Goal: Check status: Check status

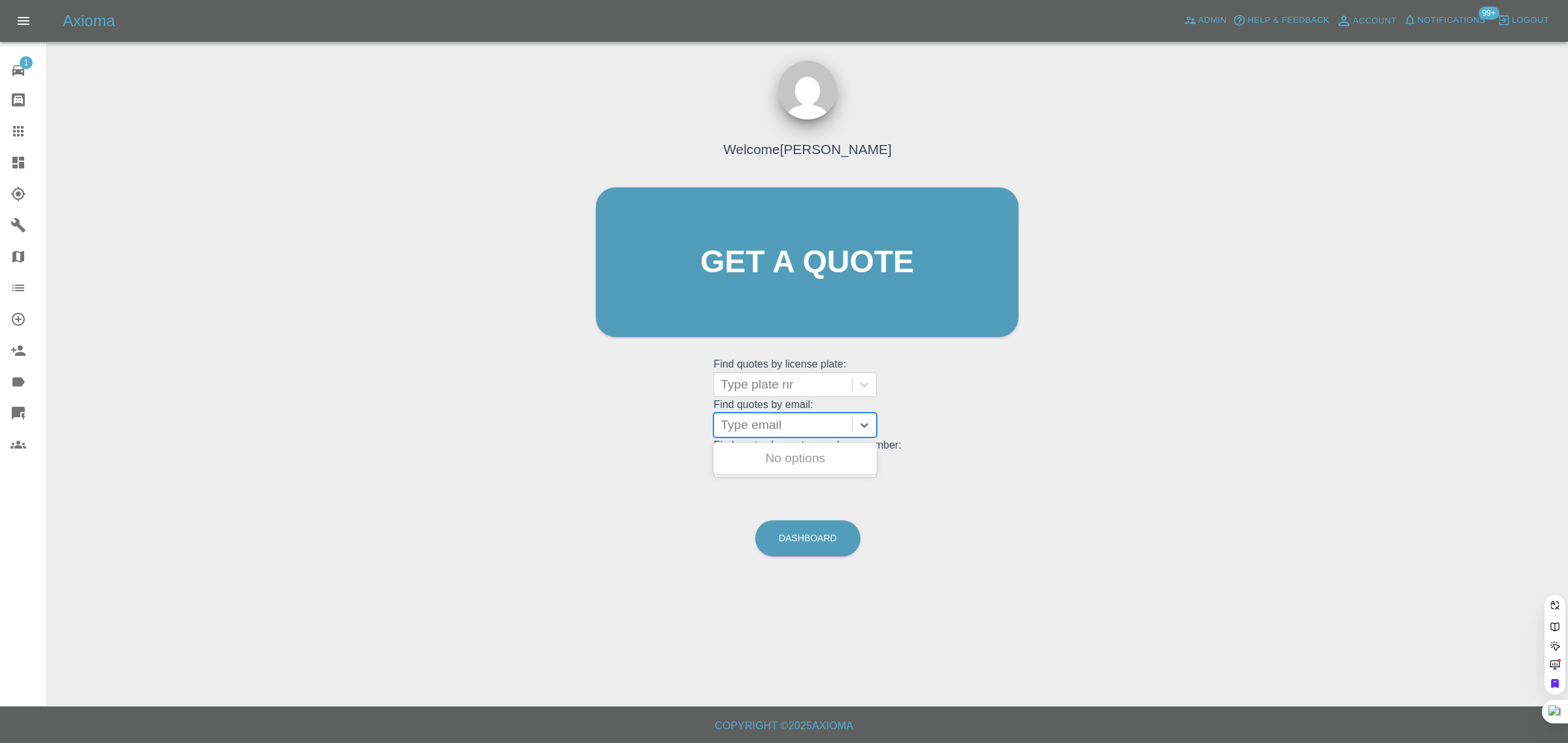
click at [782, 417] on div at bounding box center [783, 425] width 125 height 18
paste input "maggie.tyler@hotmail.co.uk"
type input "maggie.tyler@hotmail.co.uk"
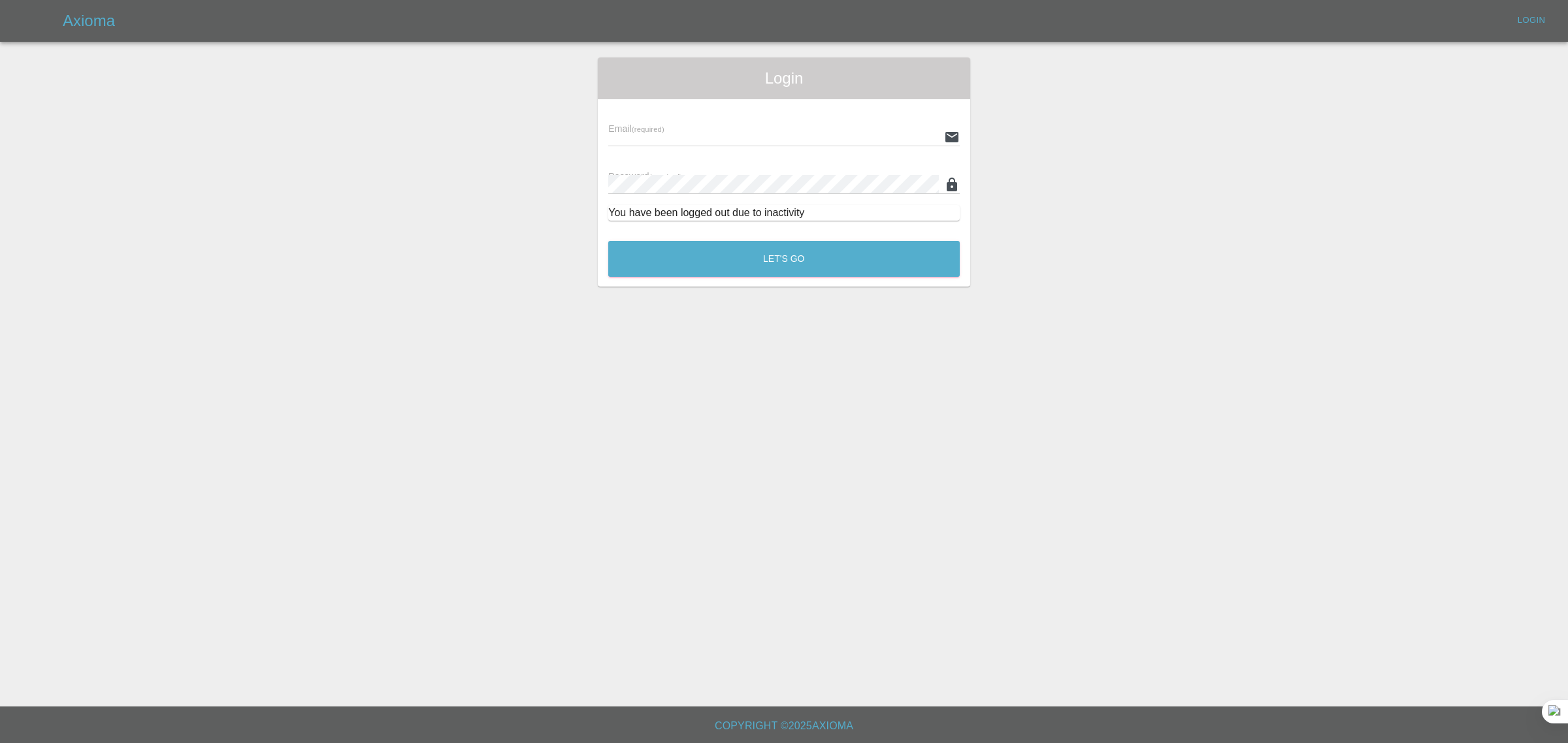
type input "bookkeeping@fifoaccounting.com"
click at [810, 262] on button "Let's Go" at bounding box center [783, 258] width 351 height 36
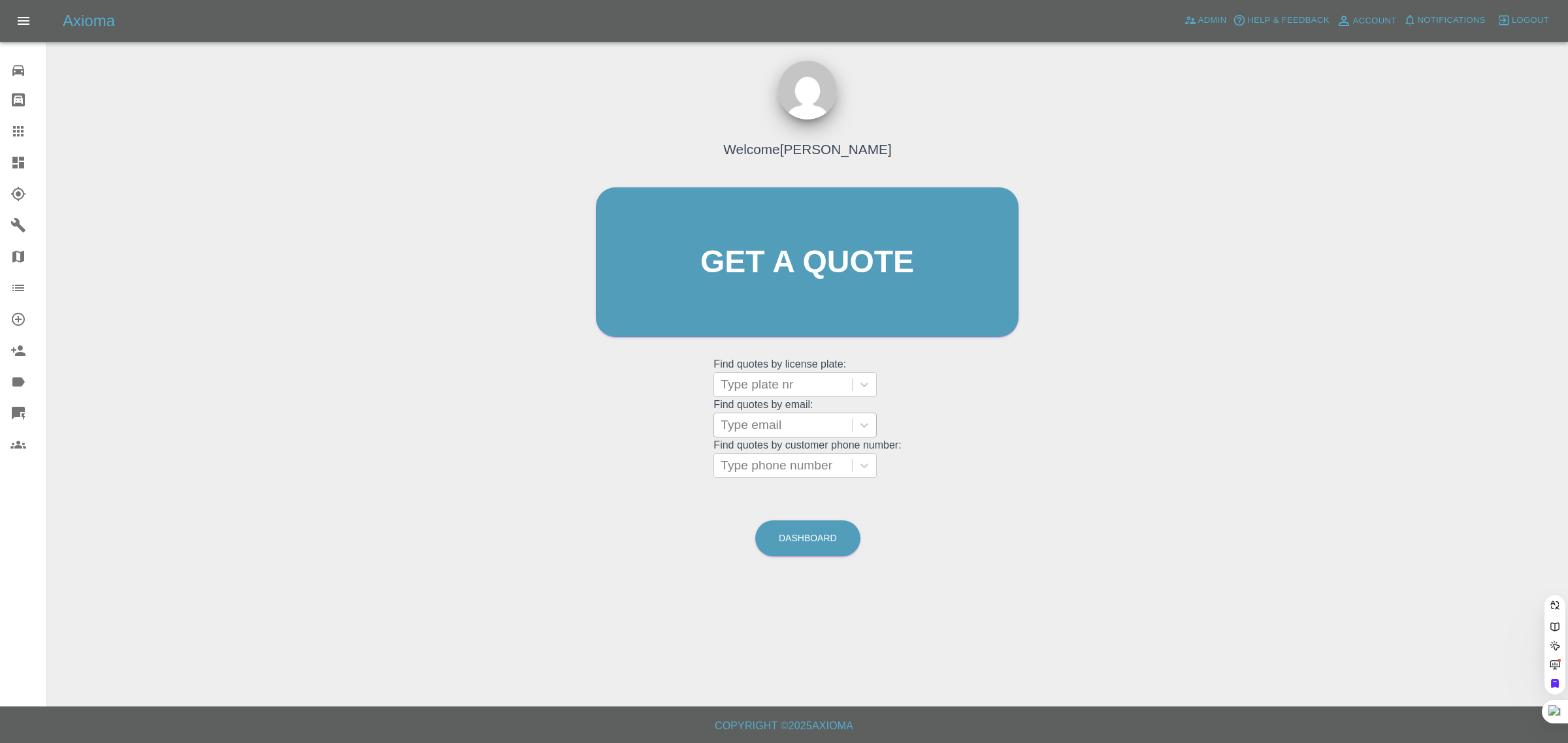
click at [814, 422] on div at bounding box center [783, 425] width 125 height 18
paste input "maggie.tyler@hotmail.co.uk"
type input "maggie.tyler@hotmail.co.uk"
click at [796, 452] on div "LS73 RVT, Awaiting Repair" at bounding box center [795, 466] width 163 height 42
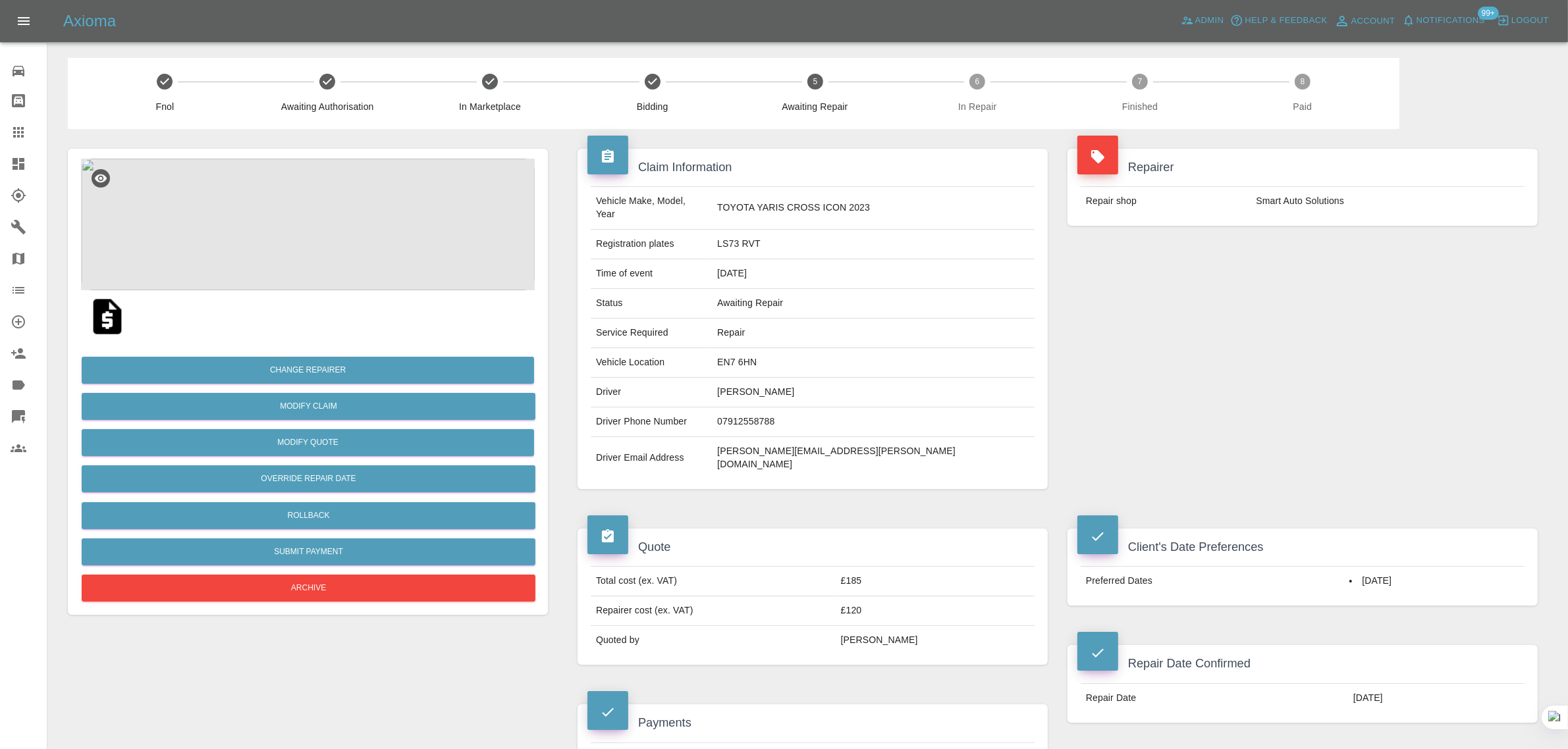
click at [17, 123] on link "Claims" at bounding box center [23, 132] width 47 height 31
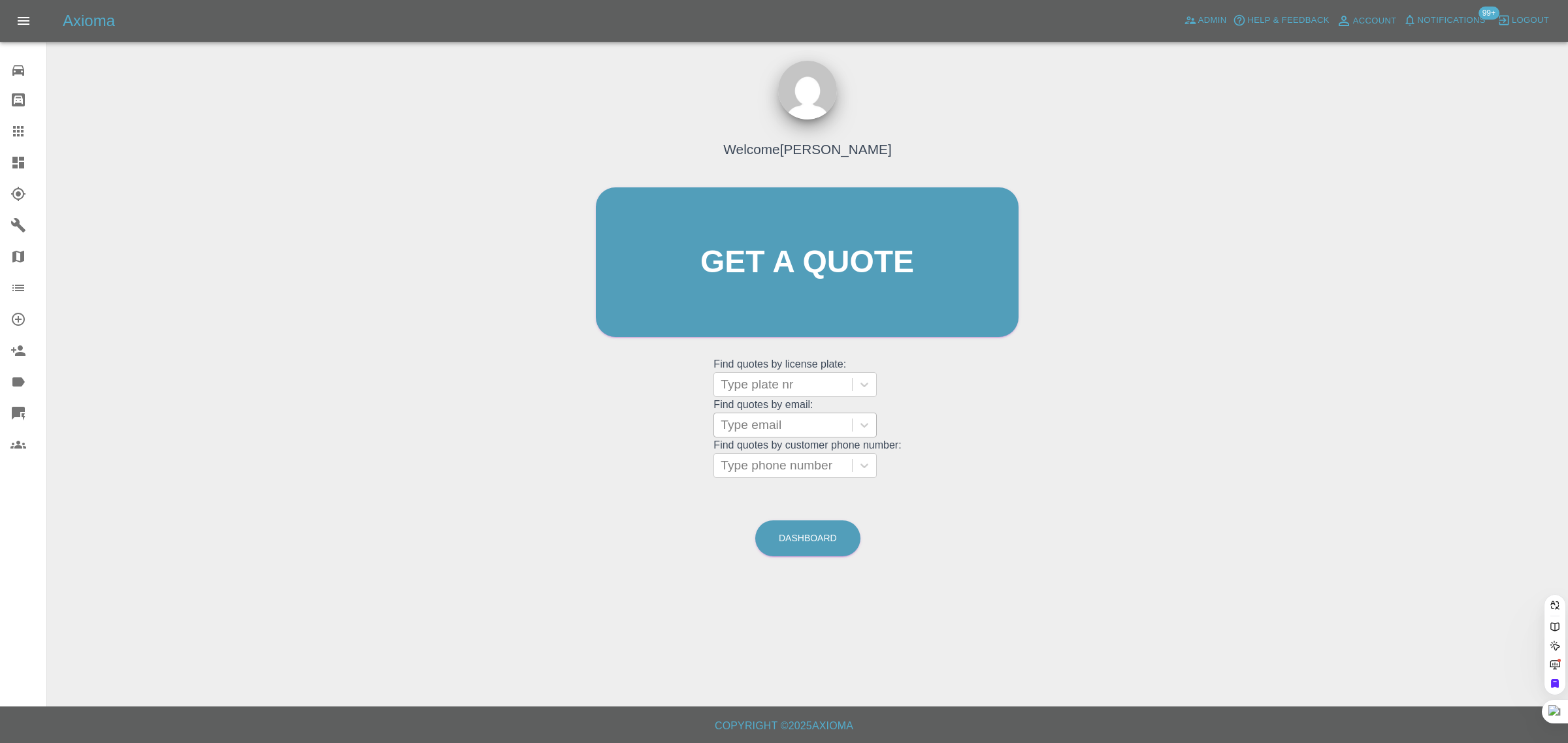
click at [768, 423] on div at bounding box center [783, 425] width 125 height 18
paste input "anna811@sky.com"
type input "anna811@sky.com"
click at [766, 458] on div "GY15UFB, Paid" at bounding box center [795, 458] width 163 height 26
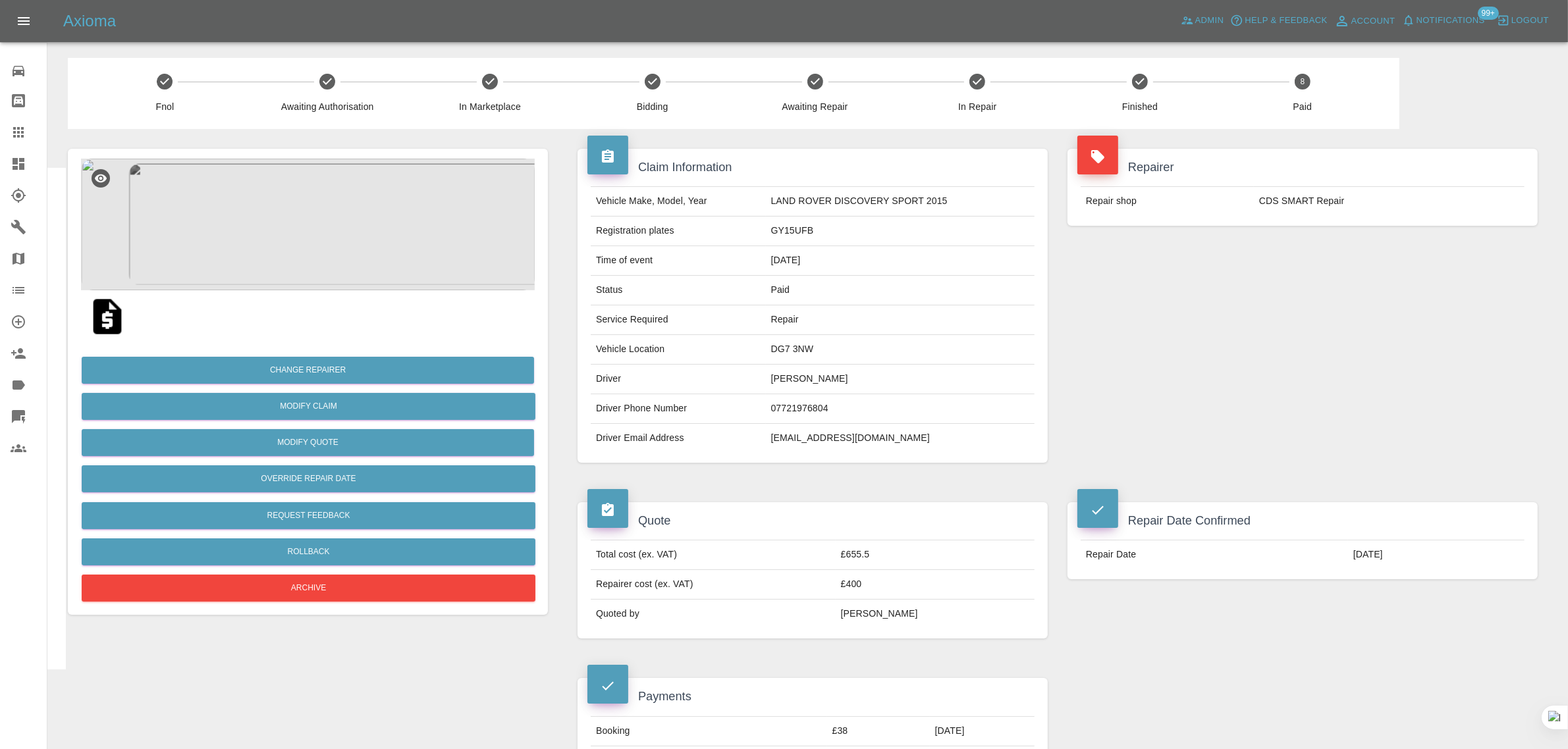
click at [21, 139] on icon at bounding box center [19, 132] width 16 height 16
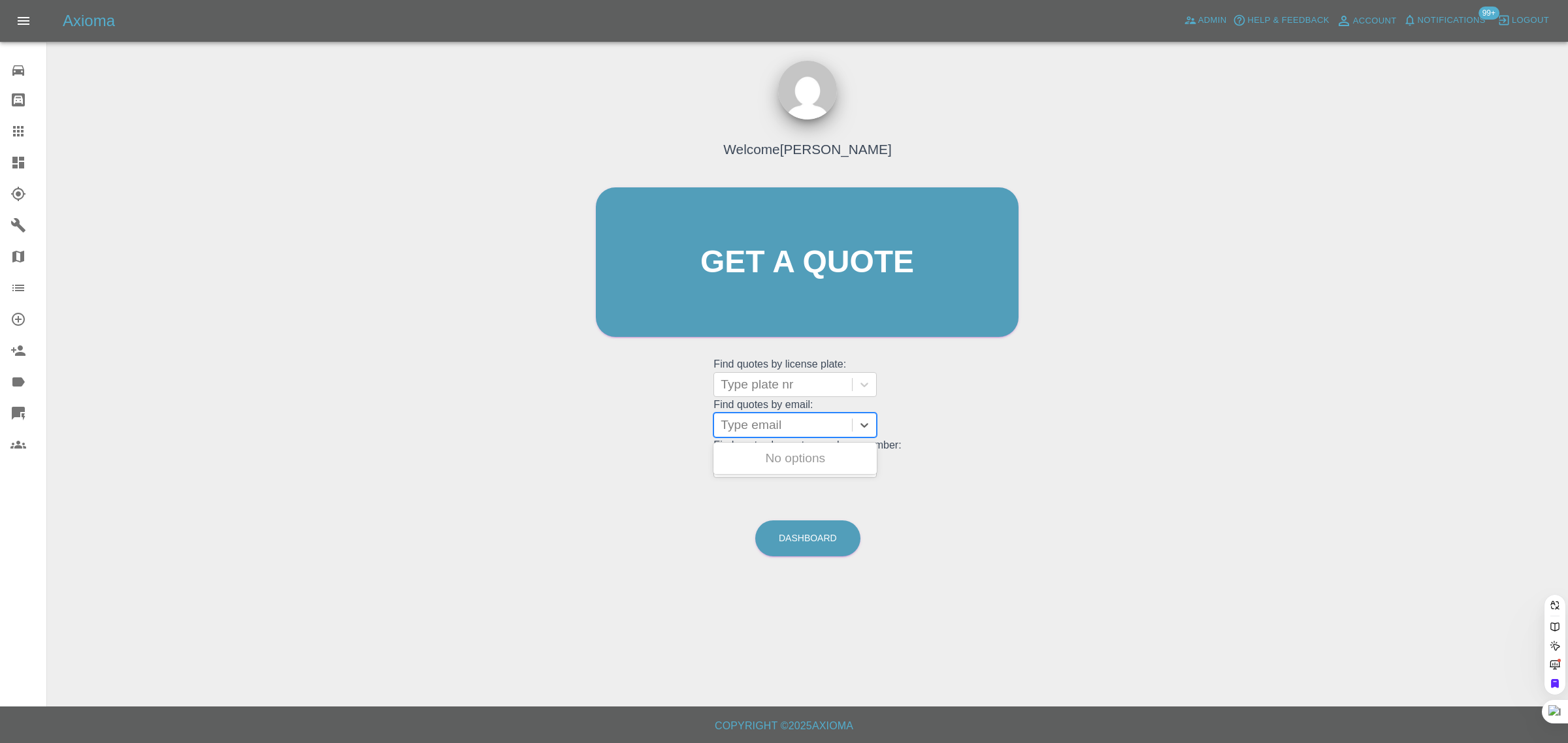
click at [810, 420] on div at bounding box center [783, 425] width 125 height 18
paste input "nickbchamberlain@hotmail.co.uk"
type input "nickbchamberlain@hotmail.co.uk"
click at [806, 449] on div "HC21 DUH, Awaiting Repair" at bounding box center [795, 466] width 163 height 42
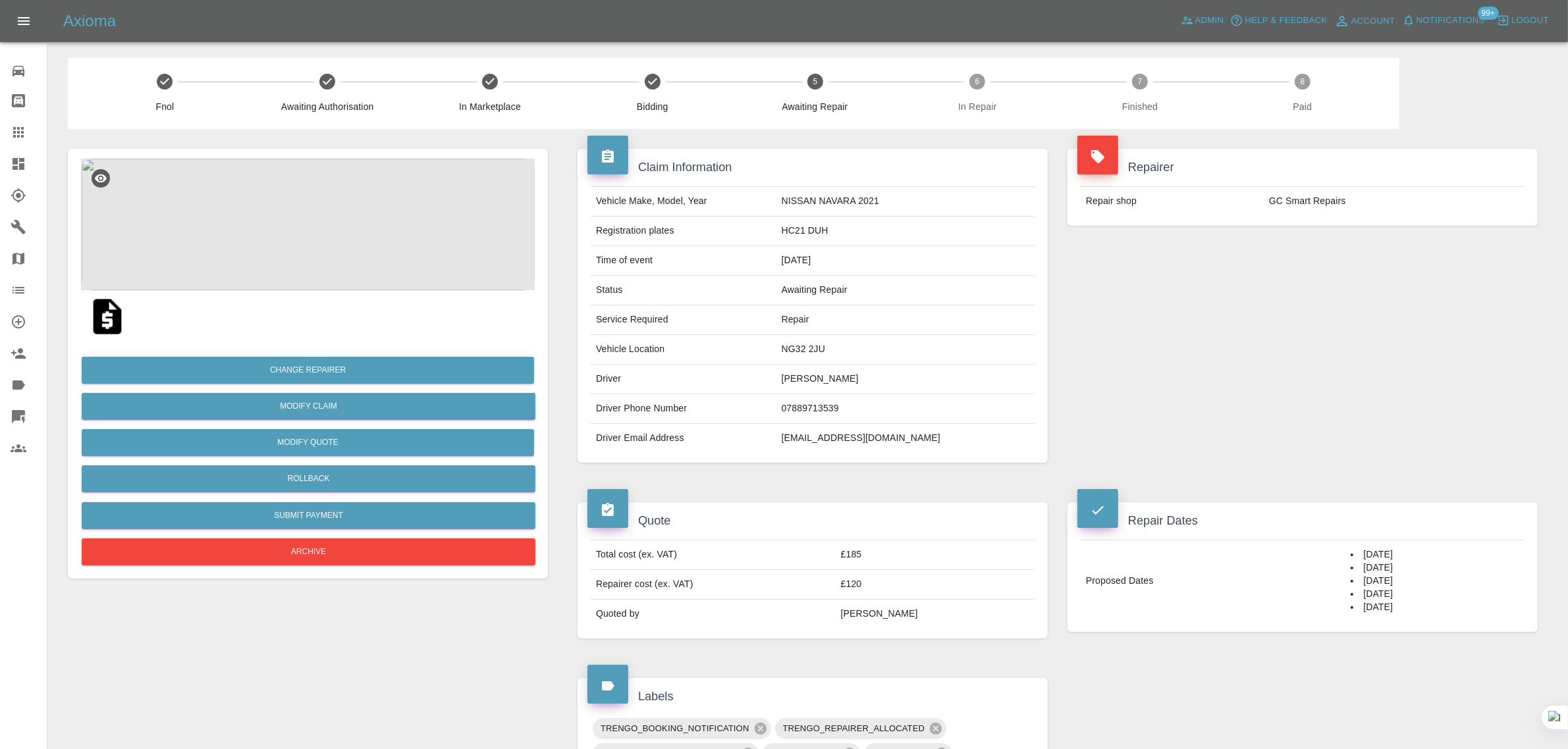
drag, startPoint x: 792, startPoint y: 439, endPoint x: 925, endPoint y: 429, distance: 133.4
click at [958, 439] on td "nickbchamberlain@hotmail.co.uk" at bounding box center [905, 439] width 258 height 29
copy td "nickbchamberlain@hotmail.co.uk"
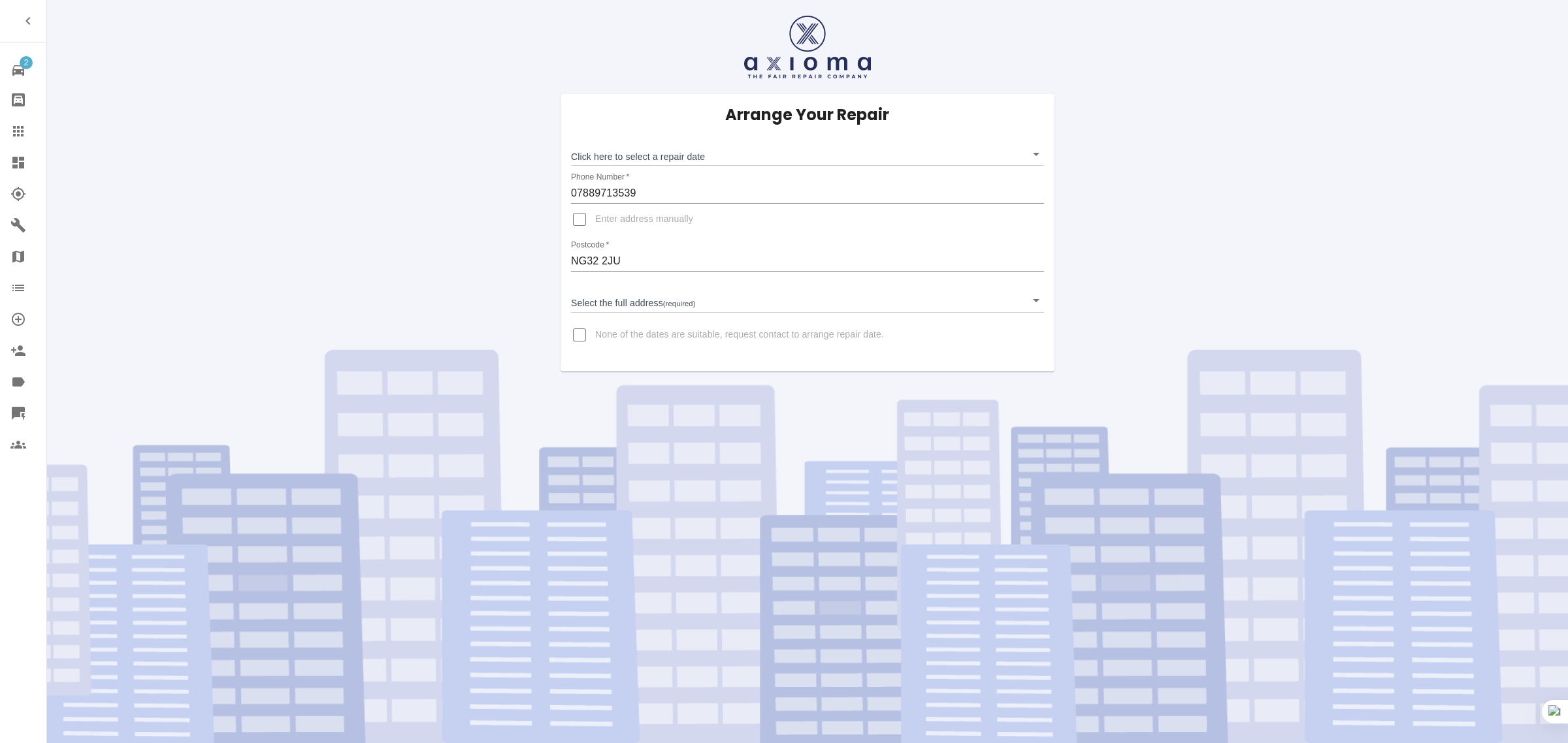
click at [622, 155] on body "2 Repair home Bodyshop home Claims Dashboard Explorer Garages Map Organization …" at bounding box center [784, 371] width 1568 height 743
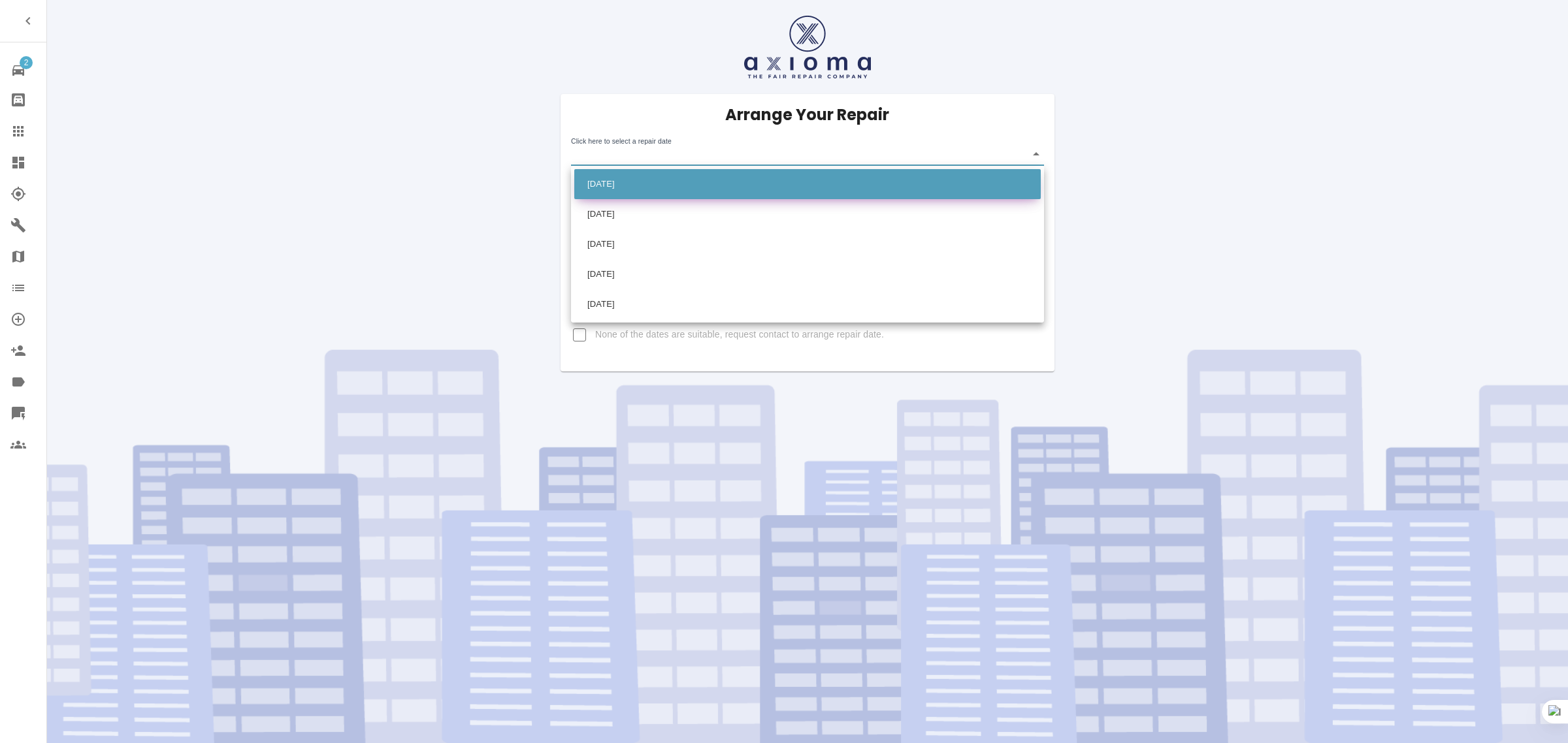
click at [602, 187] on li "Thu Oct 16 2025" at bounding box center [807, 185] width 466 height 30
type input "2025-10-16T00:00:00.000Z"
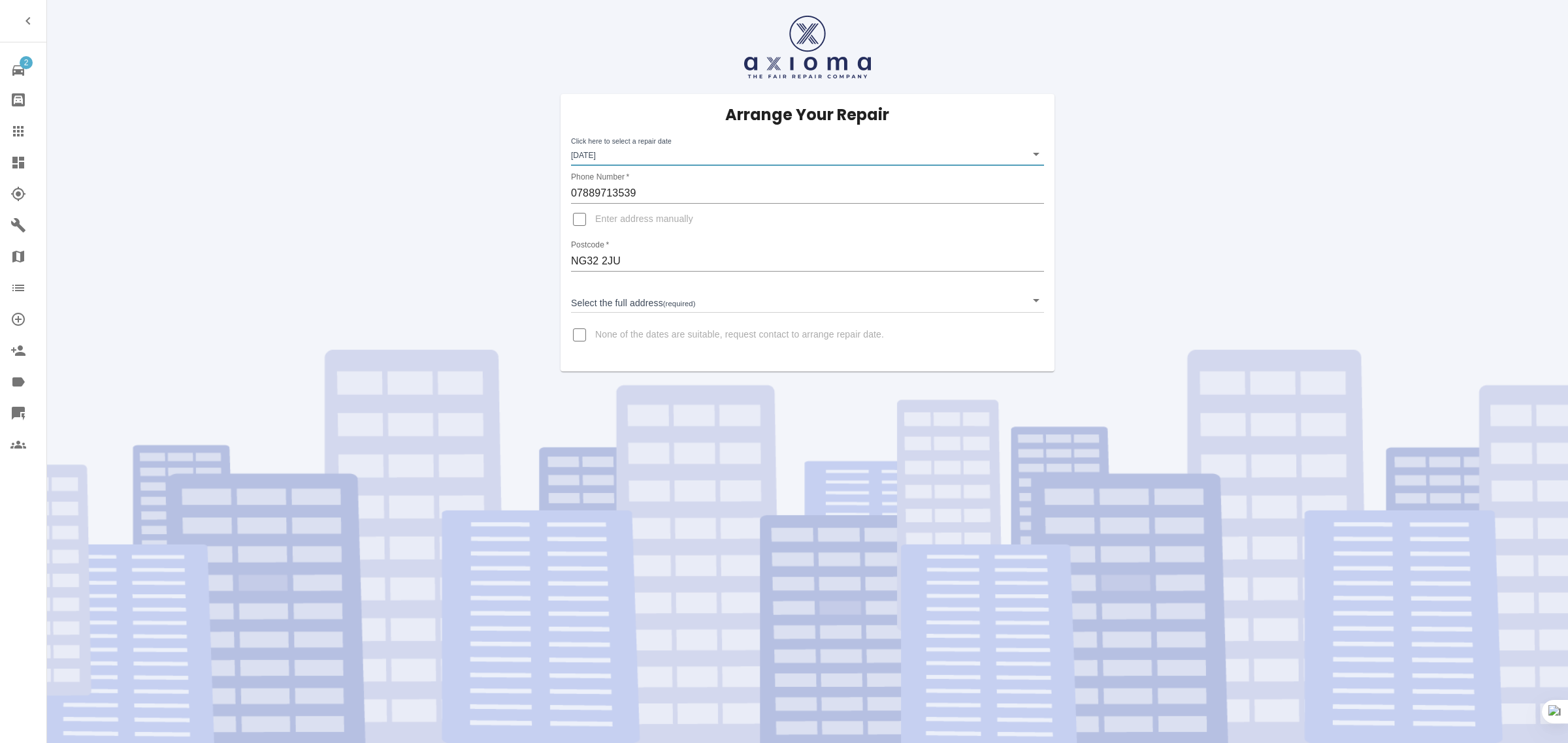
click at [614, 296] on body "2 Repair home Bodyshop home Claims Dashboard Explorer Garages Map Organization …" at bounding box center [784, 371] width 1568 height 743
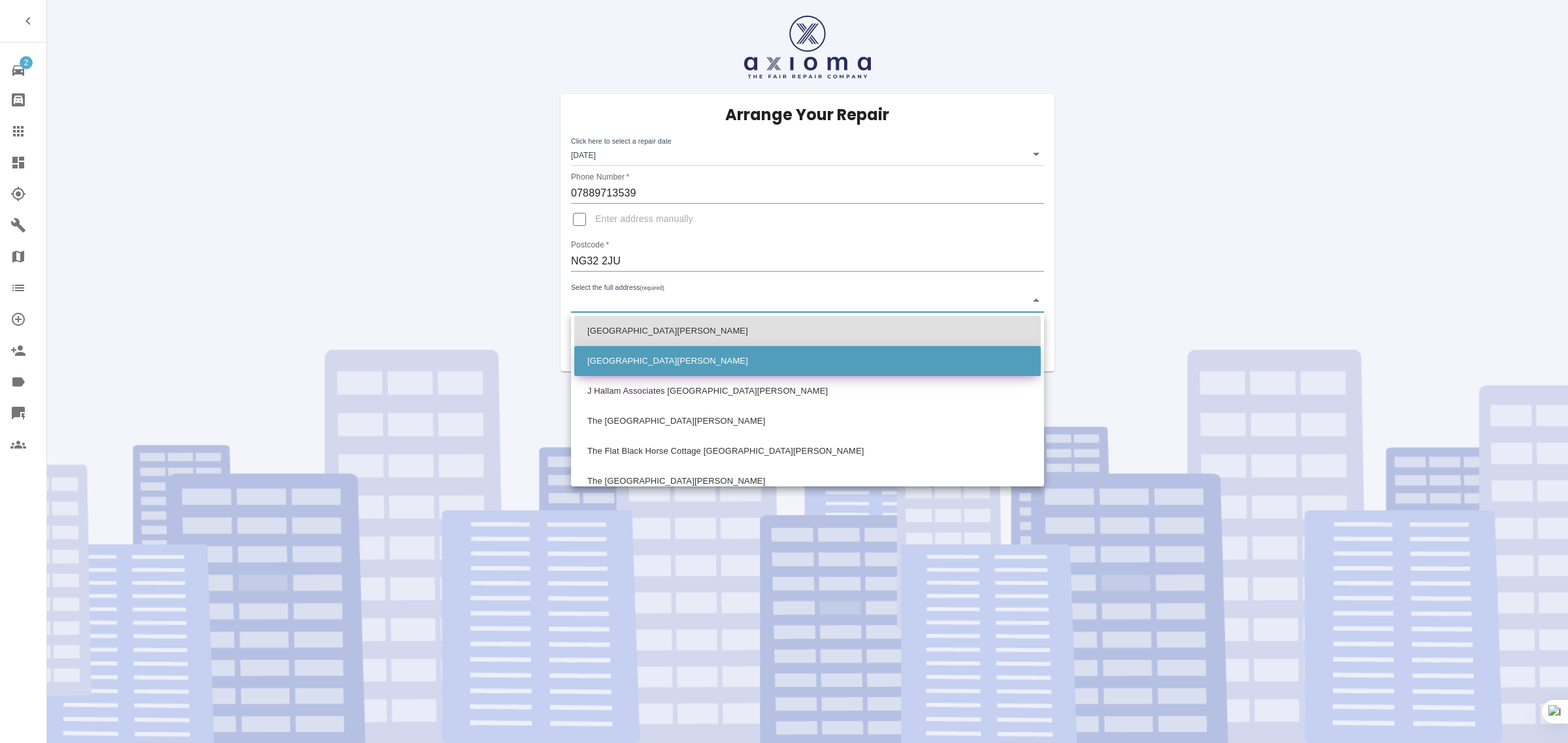
click at [608, 351] on li "Corner House Main Street Foston, Grantham Lincolnshire" at bounding box center [807, 362] width 466 height 30
type input "Corner House Main Street Foston, Grantham Lincolnshire"
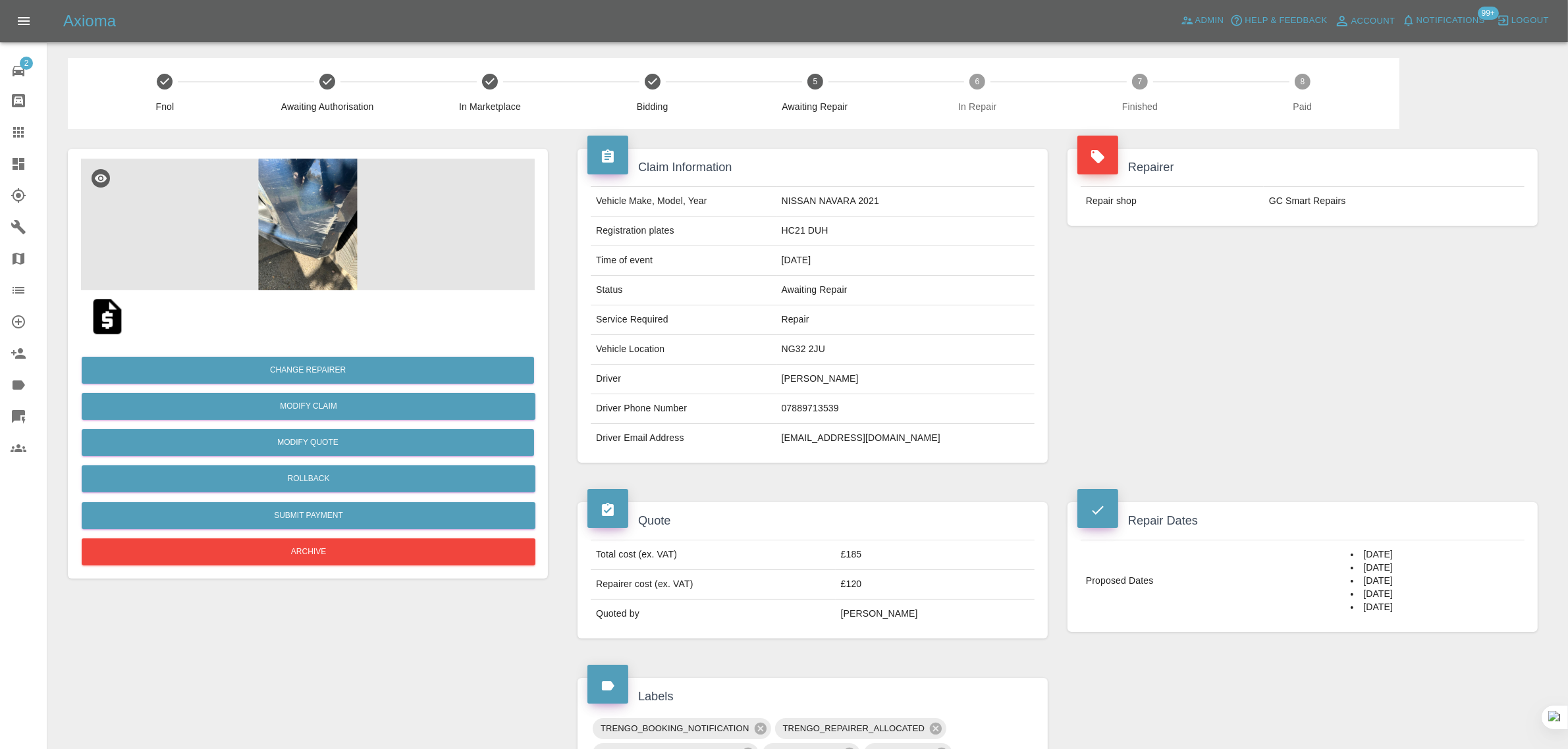
scroll to position [541, 0]
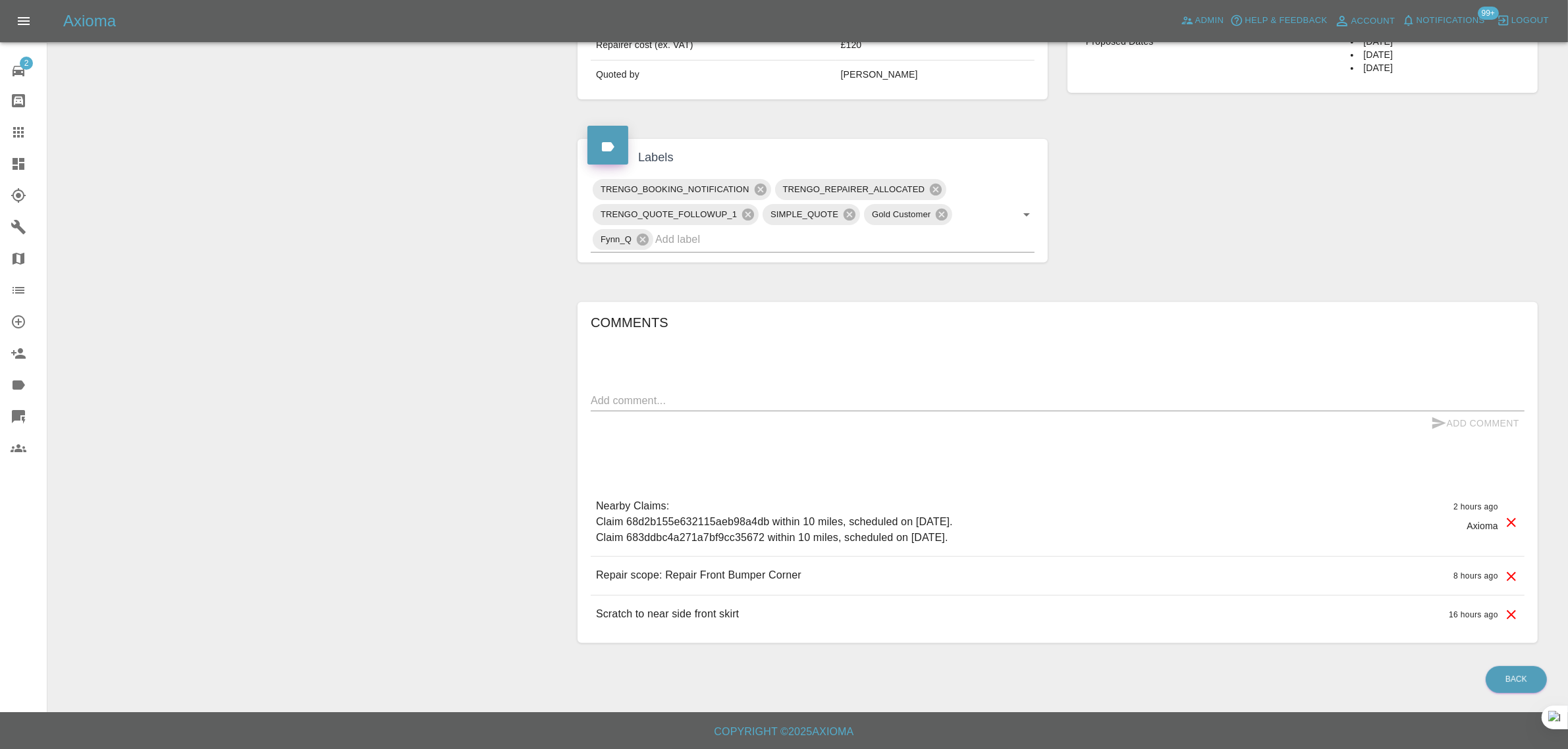
click at [20, 136] on icon at bounding box center [19, 132] width 16 height 16
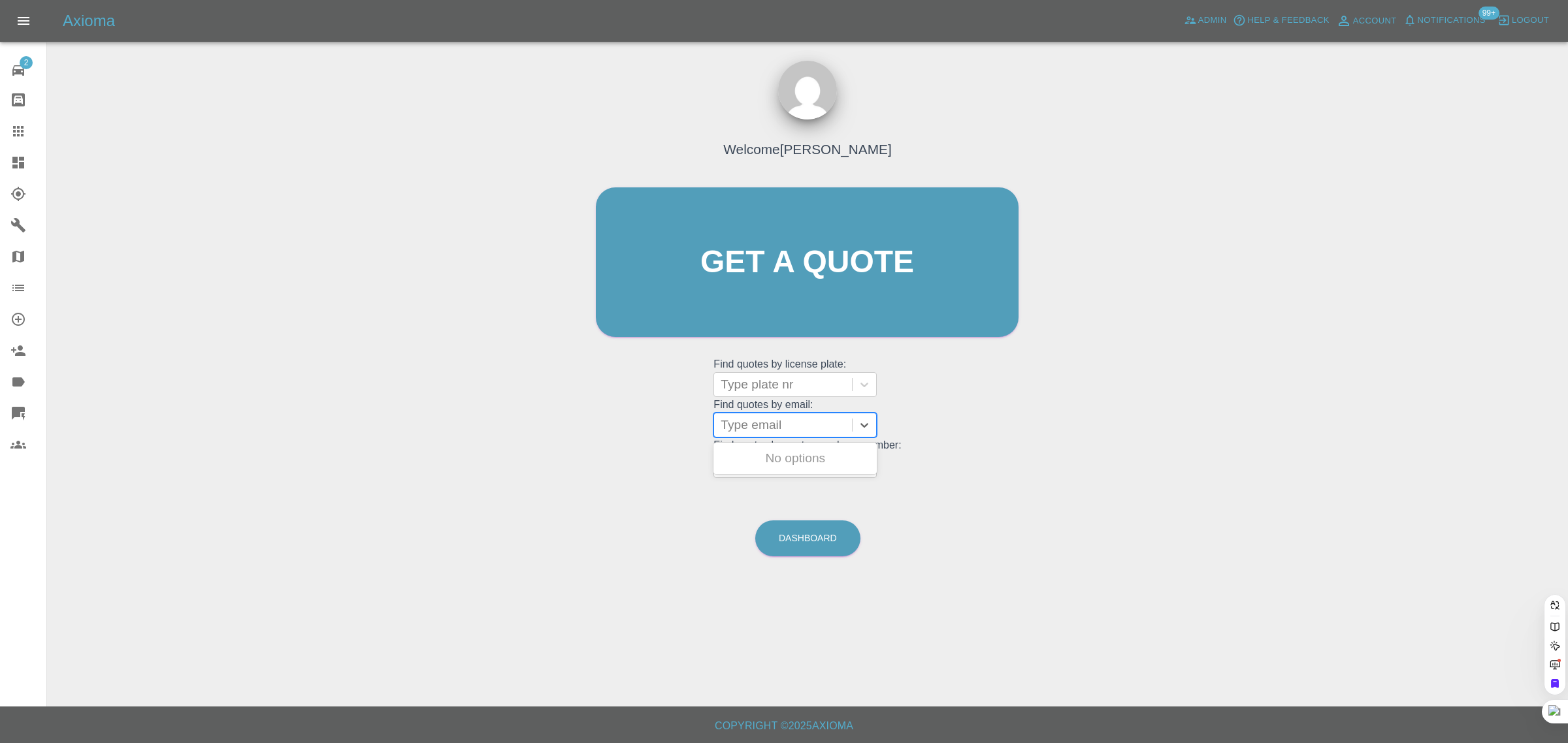
click at [738, 437] on div "Type email" at bounding box center [783, 425] width 138 height 23
paste input "[PERSON_NAME][EMAIL_ADDRESS][PERSON_NAME][DOMAIN_NAME]"
type input "[PERSON_NAME][EMAIL_ADDRESS][PERSON_NAME][DOMAIN_NAME]."
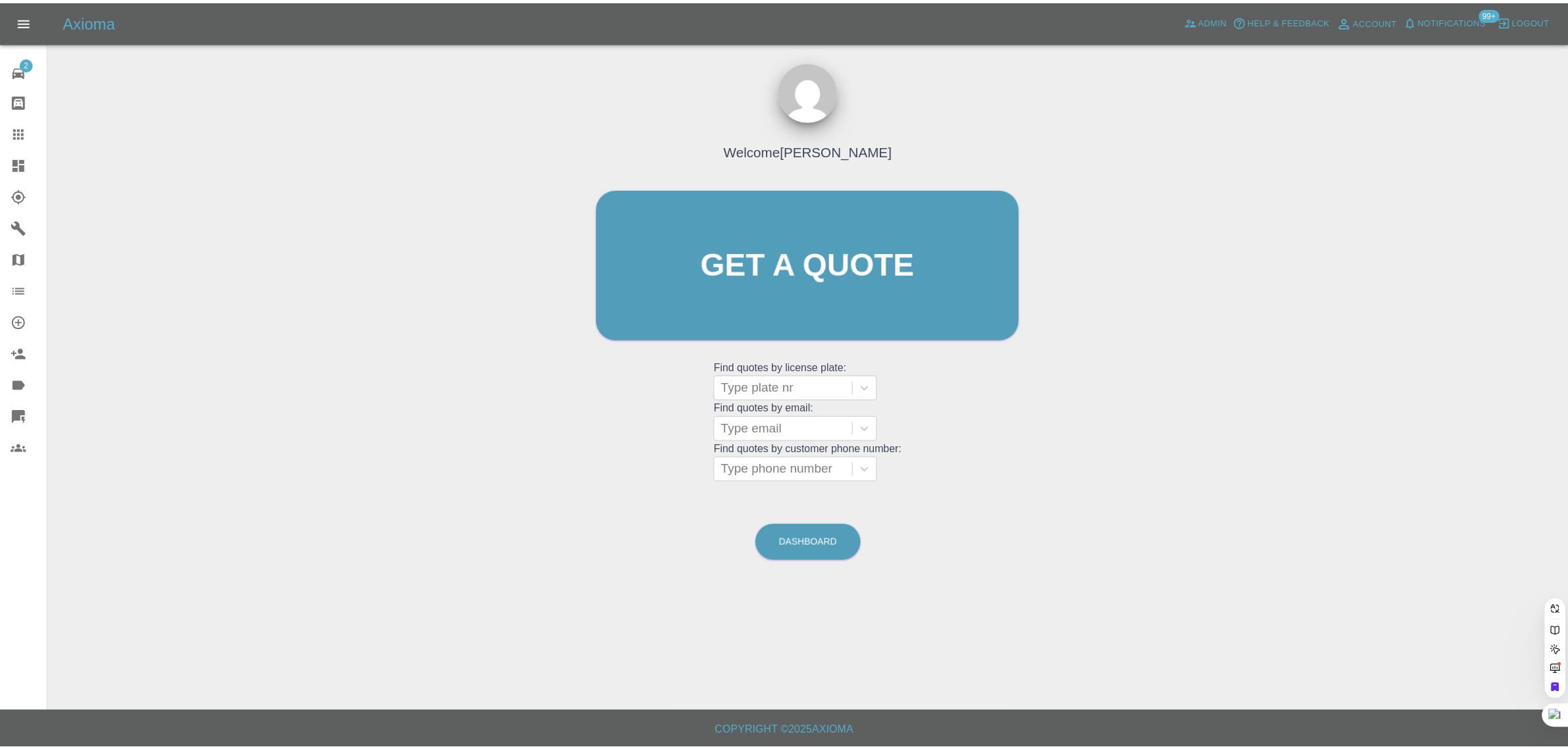
scroll to position [0, 0]
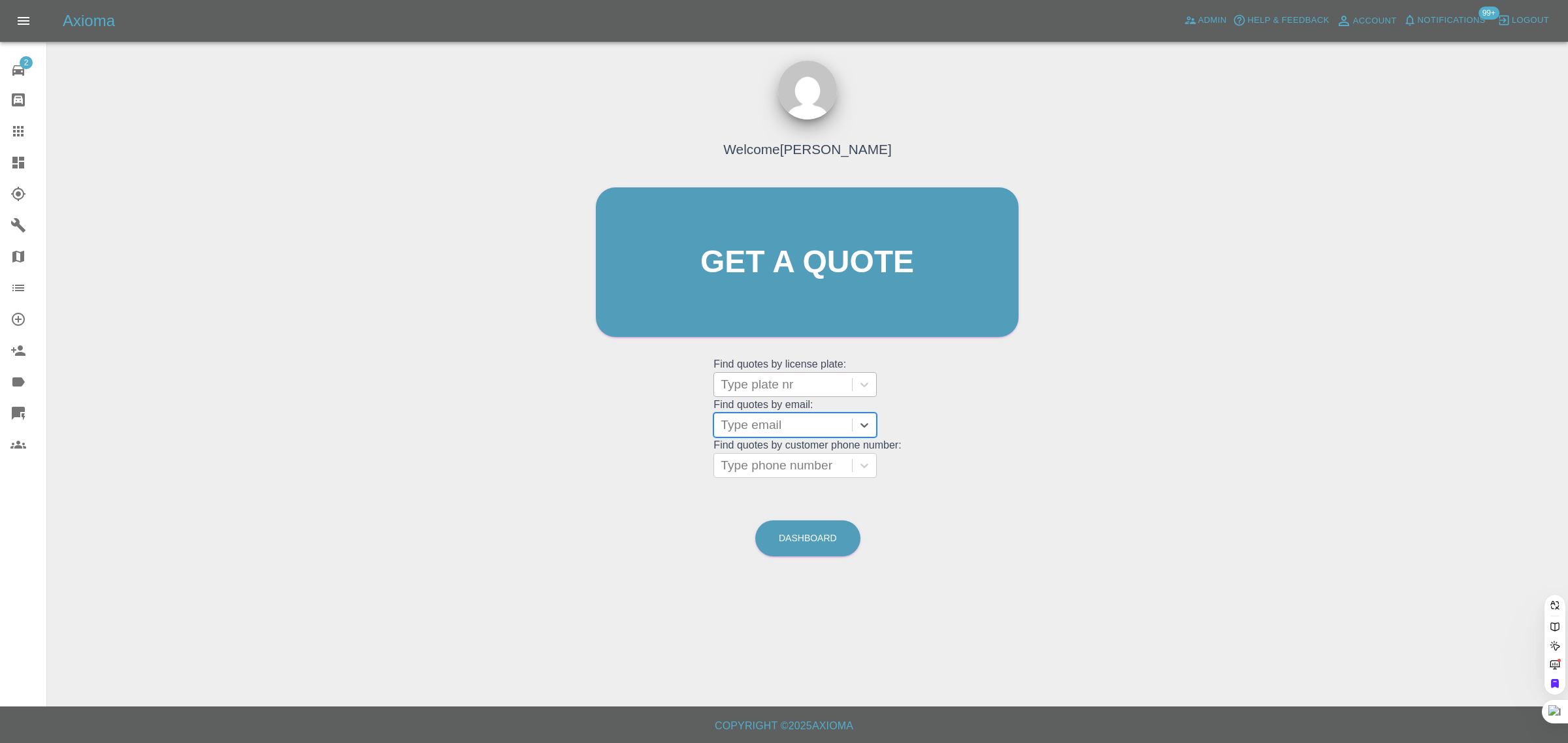
click at [774, 376] on div at bounding box center [783, 385] width 125 height 18
paste input "DV75CXE"
type input "DV75CXE"
click at [771, 418] on div "DV75CXE, Bidding" at bounding box center [795, 417] width 163 height 26
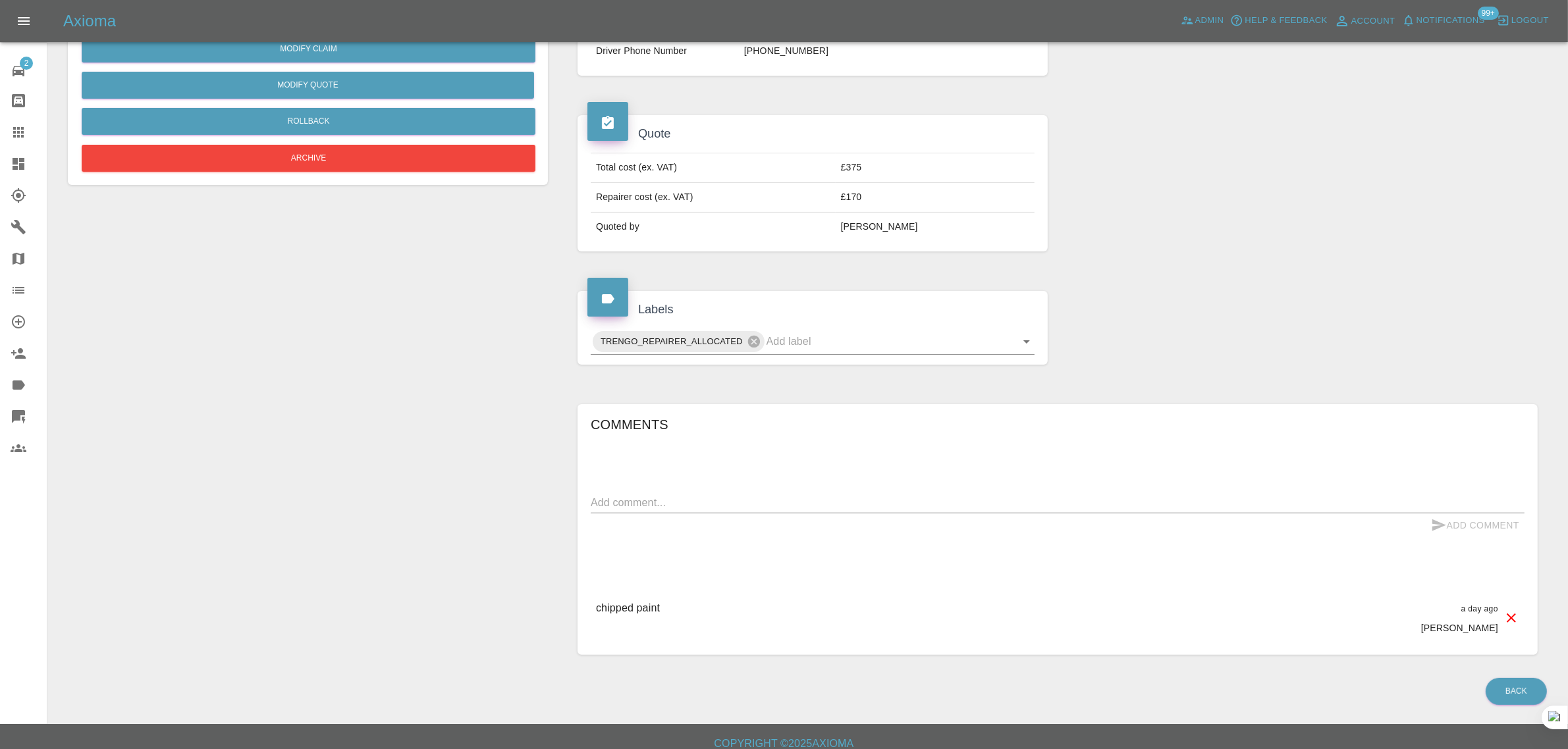
scroll to position [371, 0]
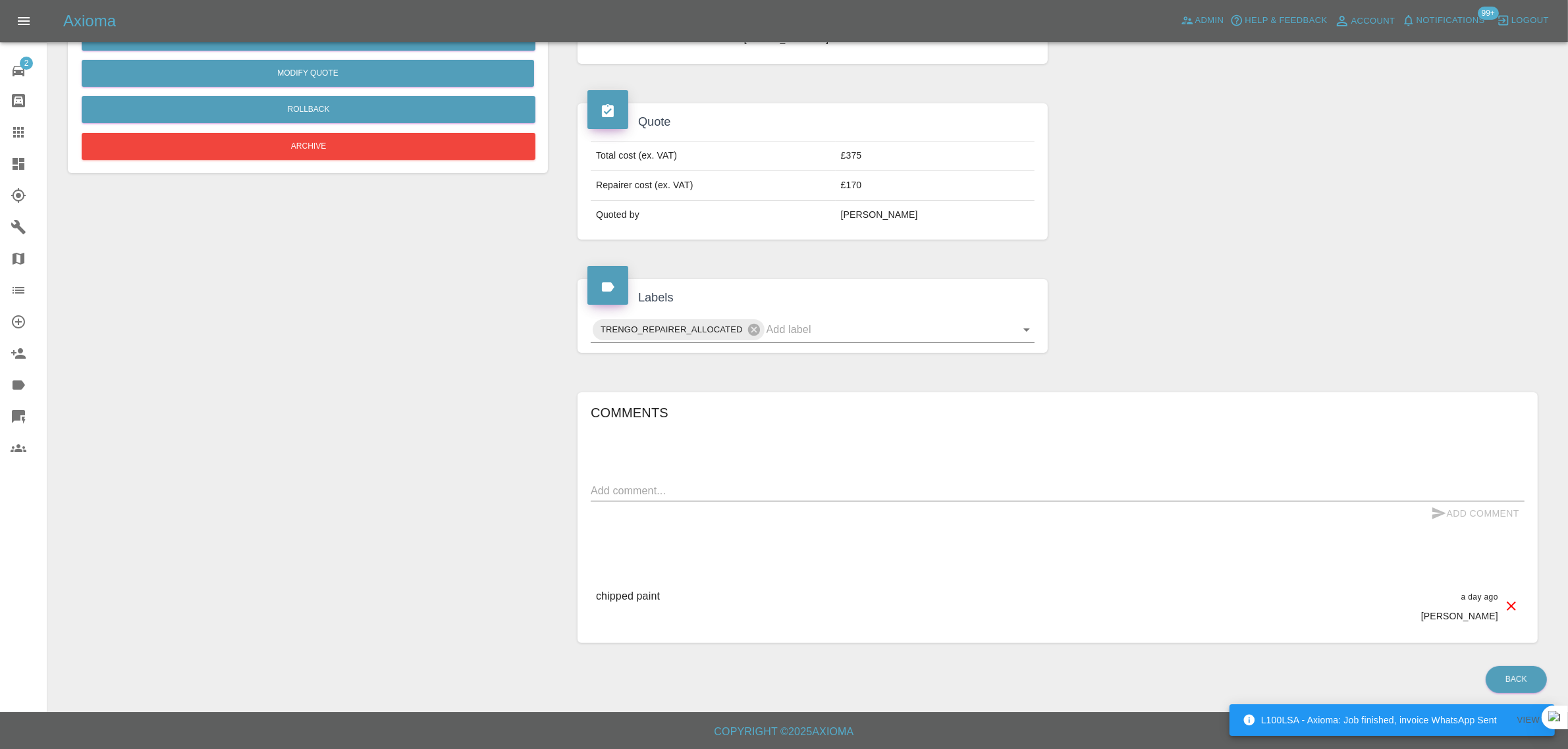
click at [799, 488] on textarea at bounding box center [1058, 490] width 934 height 15
paste textarea "Please note before sending dates it would have to be after the 30/10/25 due to …"
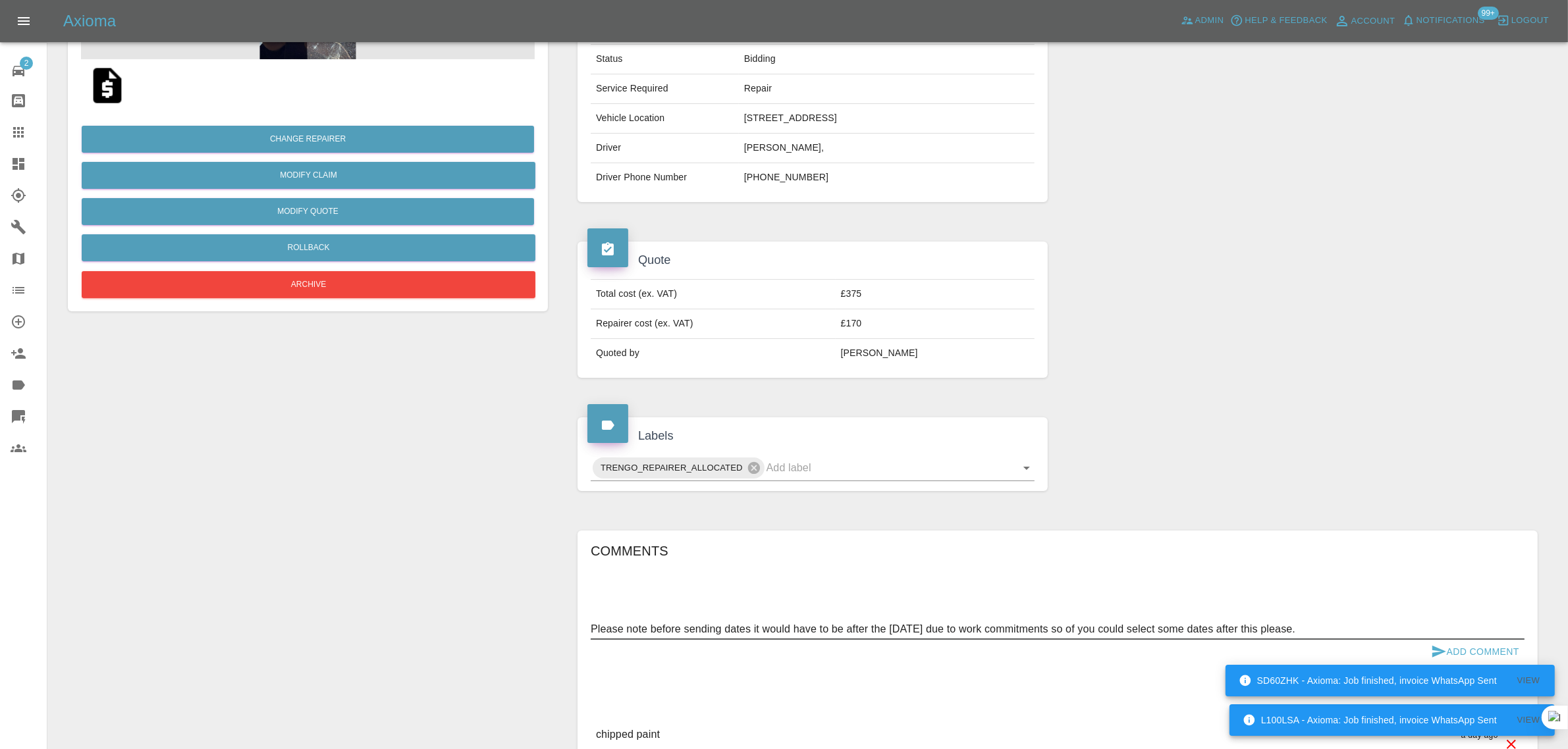
scroll to position [247, 0]
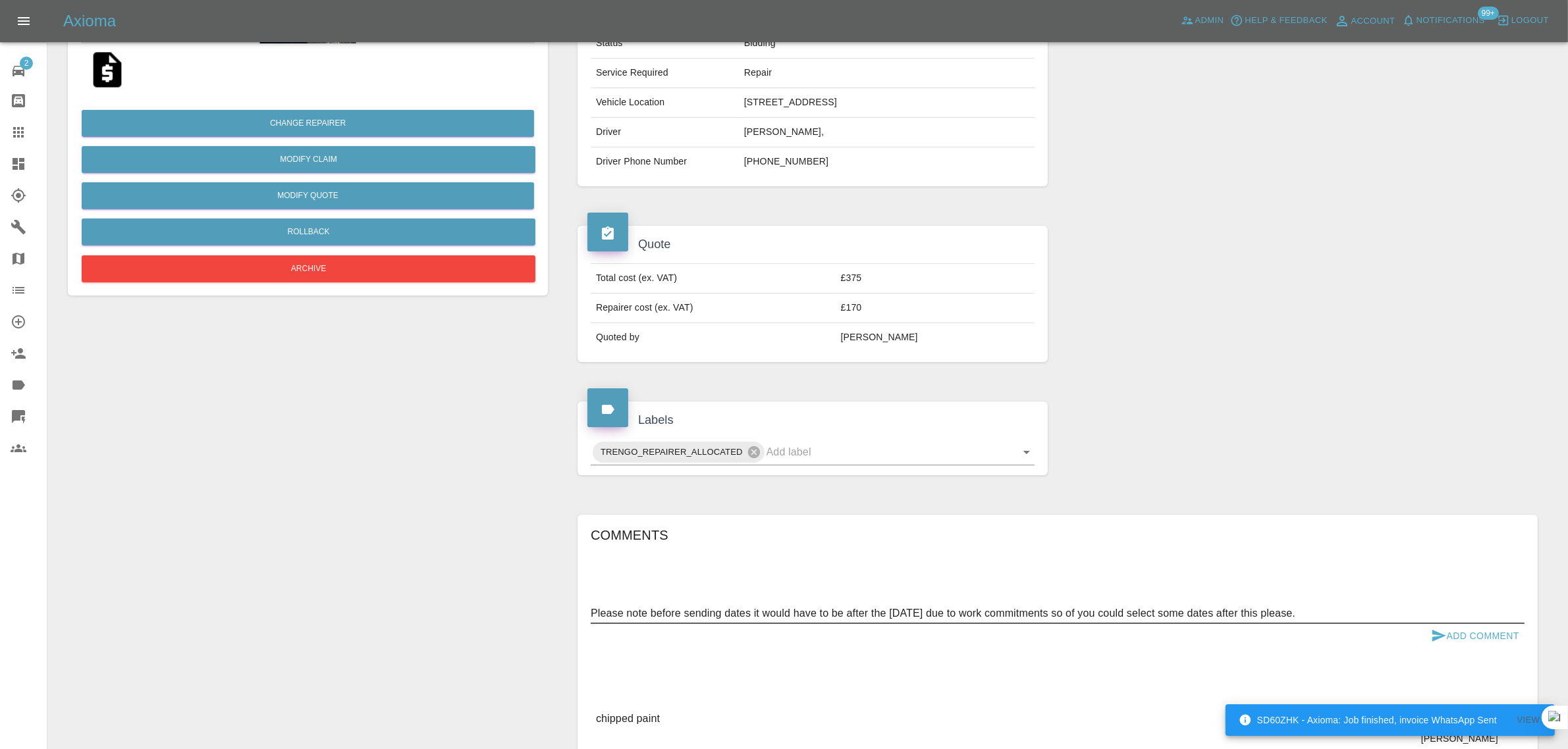
type textarea "Please note before sending dates it would have to be after the 30/10/25 due to …"
click at [1502, 643] on button "Add Comment" at bounding box center [1474, 636] width 99 height 24
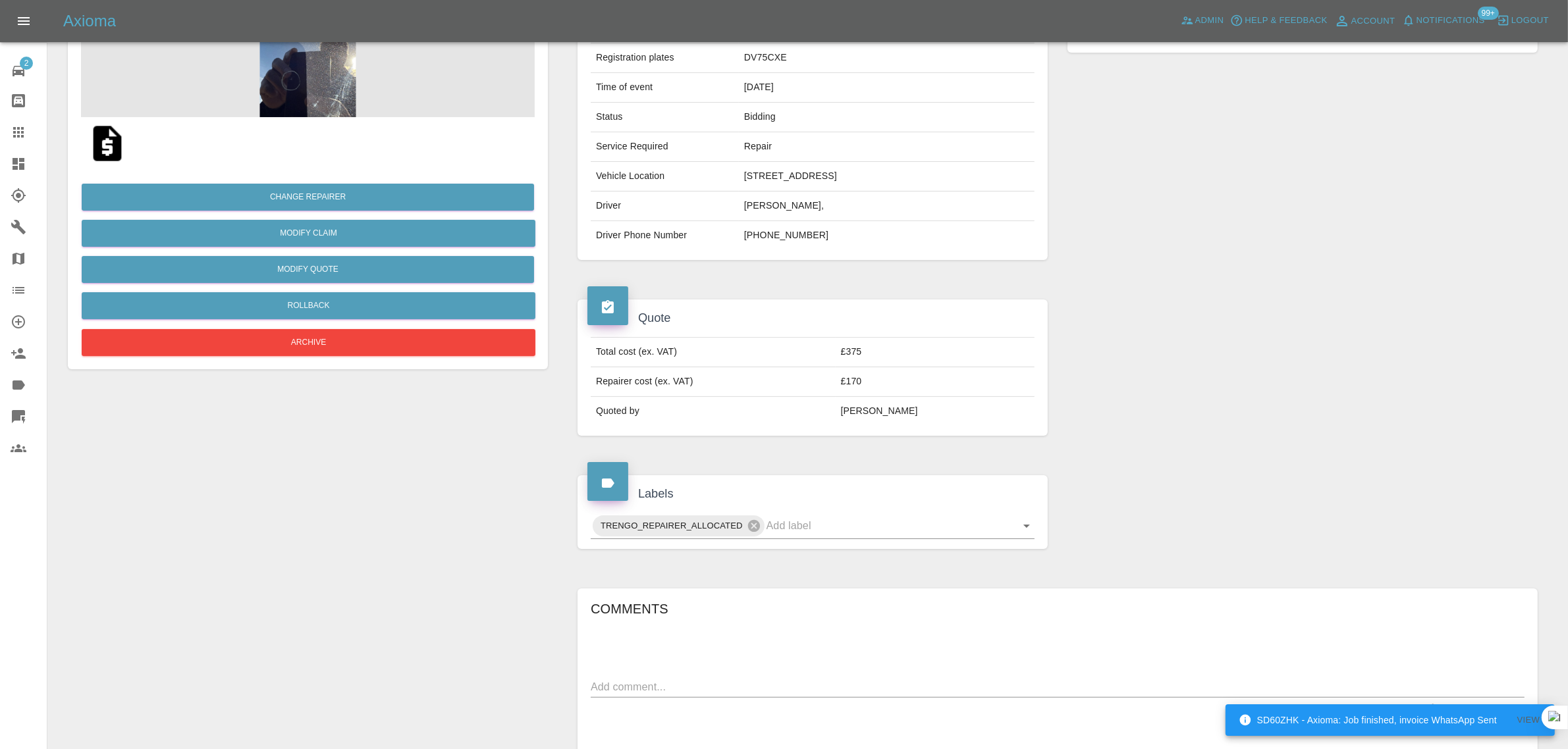
scroll to position [15, 0]
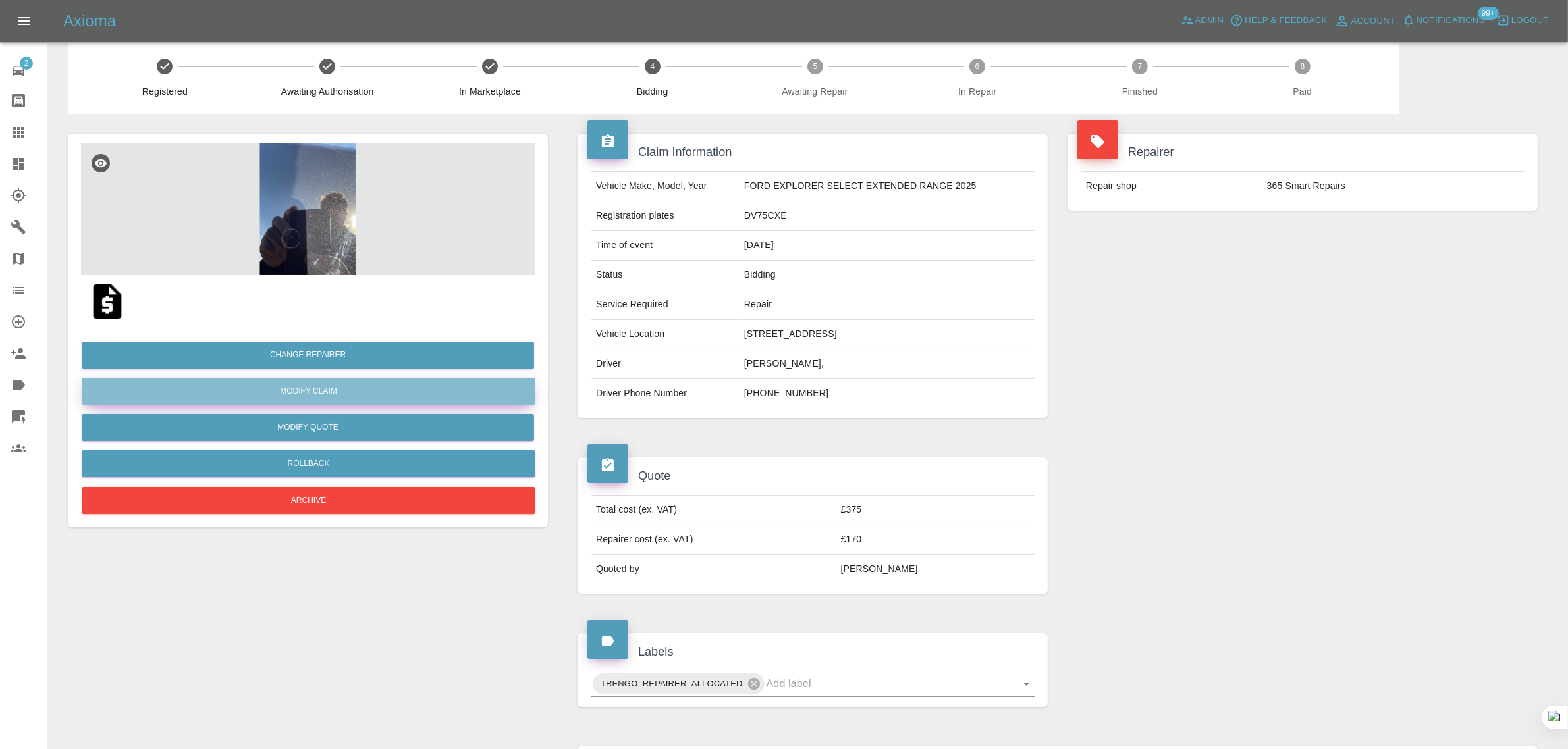
click at [273, 389] on link "Modify Claim" at bounding box center [308, 391] width 454 height 27
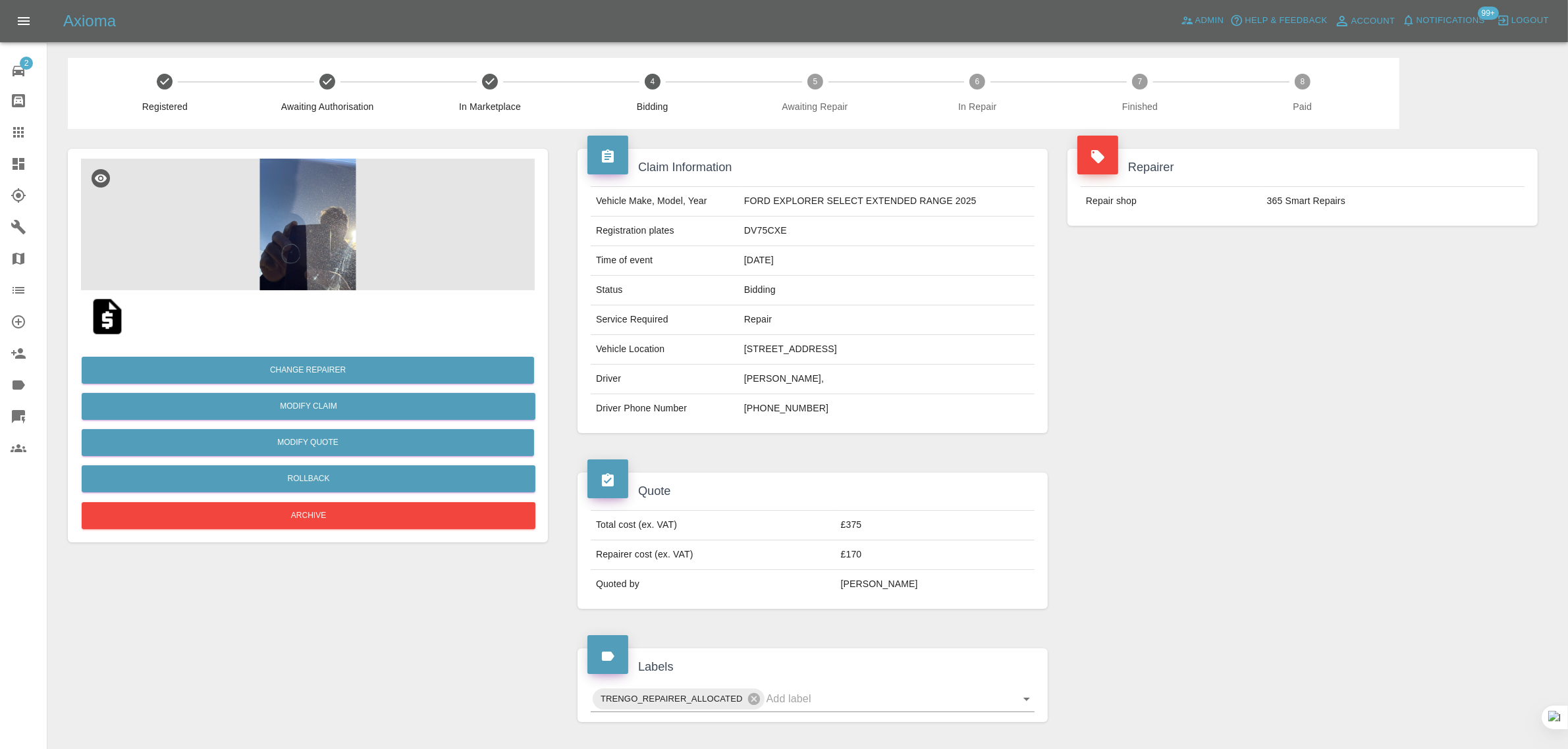
click at [31, 128] on div at bounding box center [29, 132] width 37 height 16
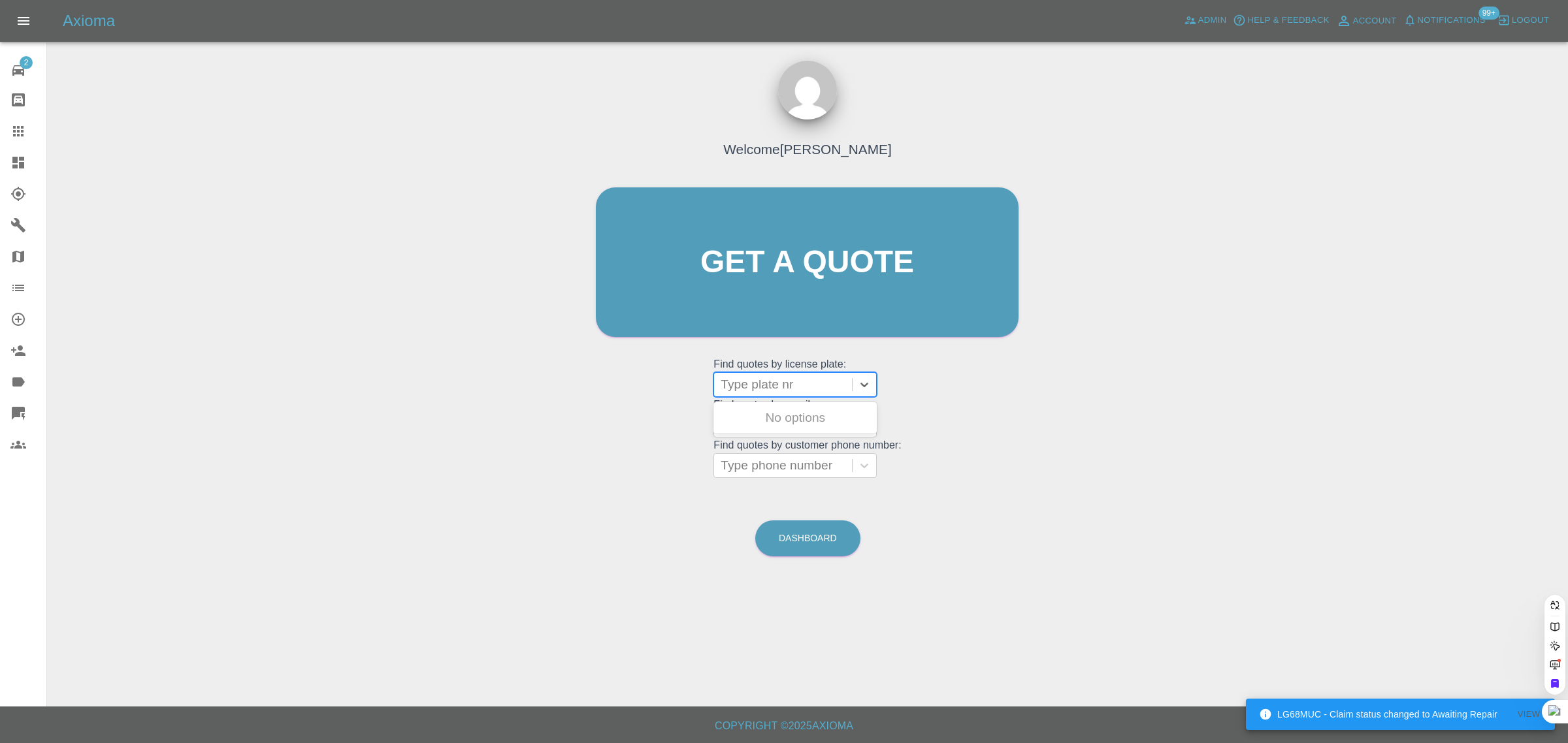
click at [742, 377] on div at bounding box center [783, 385] width 125 height 18
paste input "HY64LXZ"
type input "HY64LXZ"
click at [734, 420] on div "HY64LXZ, Bidding" at bounding box center [795, 417] width 163 height 26
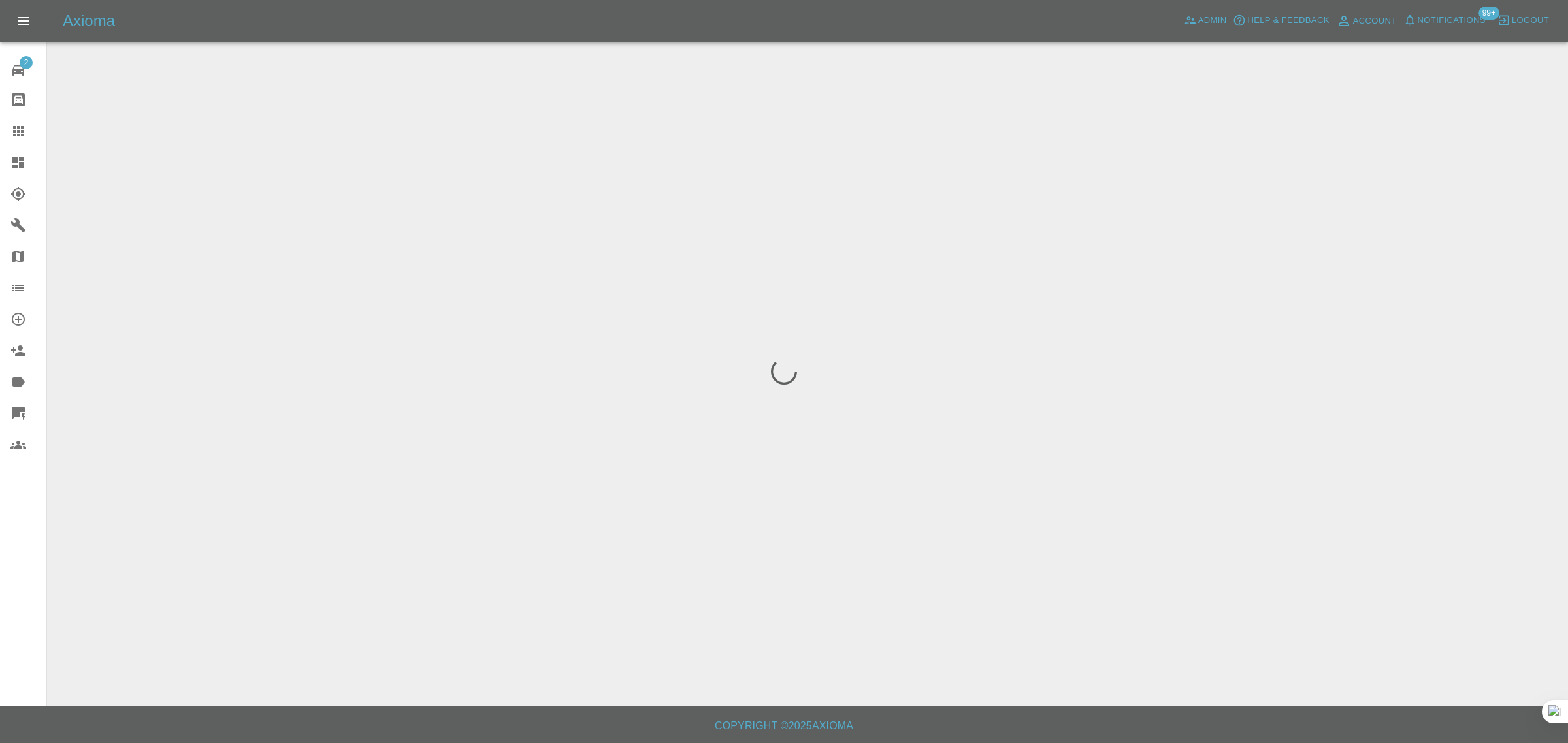
drag, startPoint x: 20, startPoint y: 575, endPoint x: 37, endPoint y: 561, distance: 22.0
click at [21, 573] on div "2 Repair home Bodyshop home Claims Dashboard Explorer Garages Map Organization …" at bounding box center [23, 371] width 47 height 743
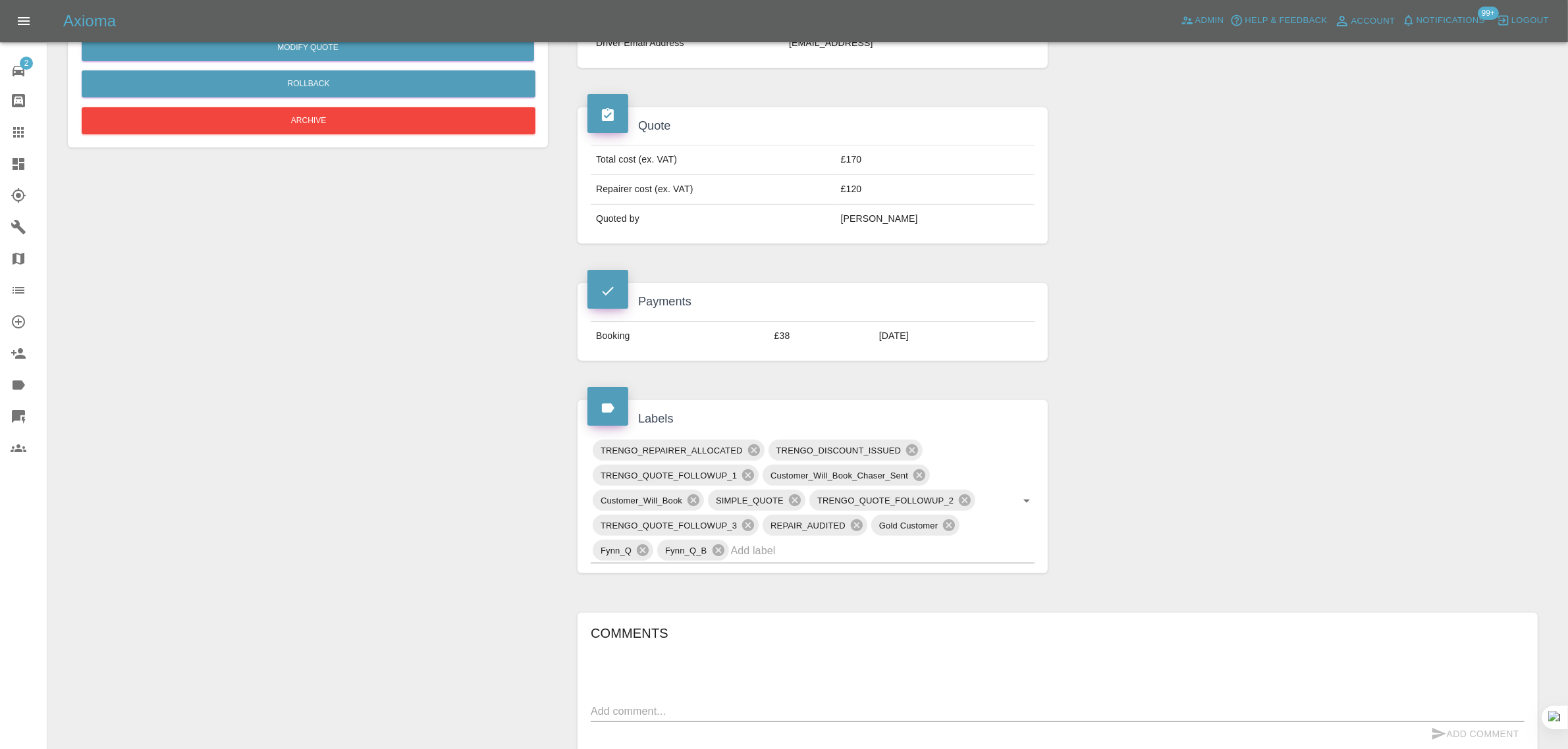
scroll to position [82, 0]
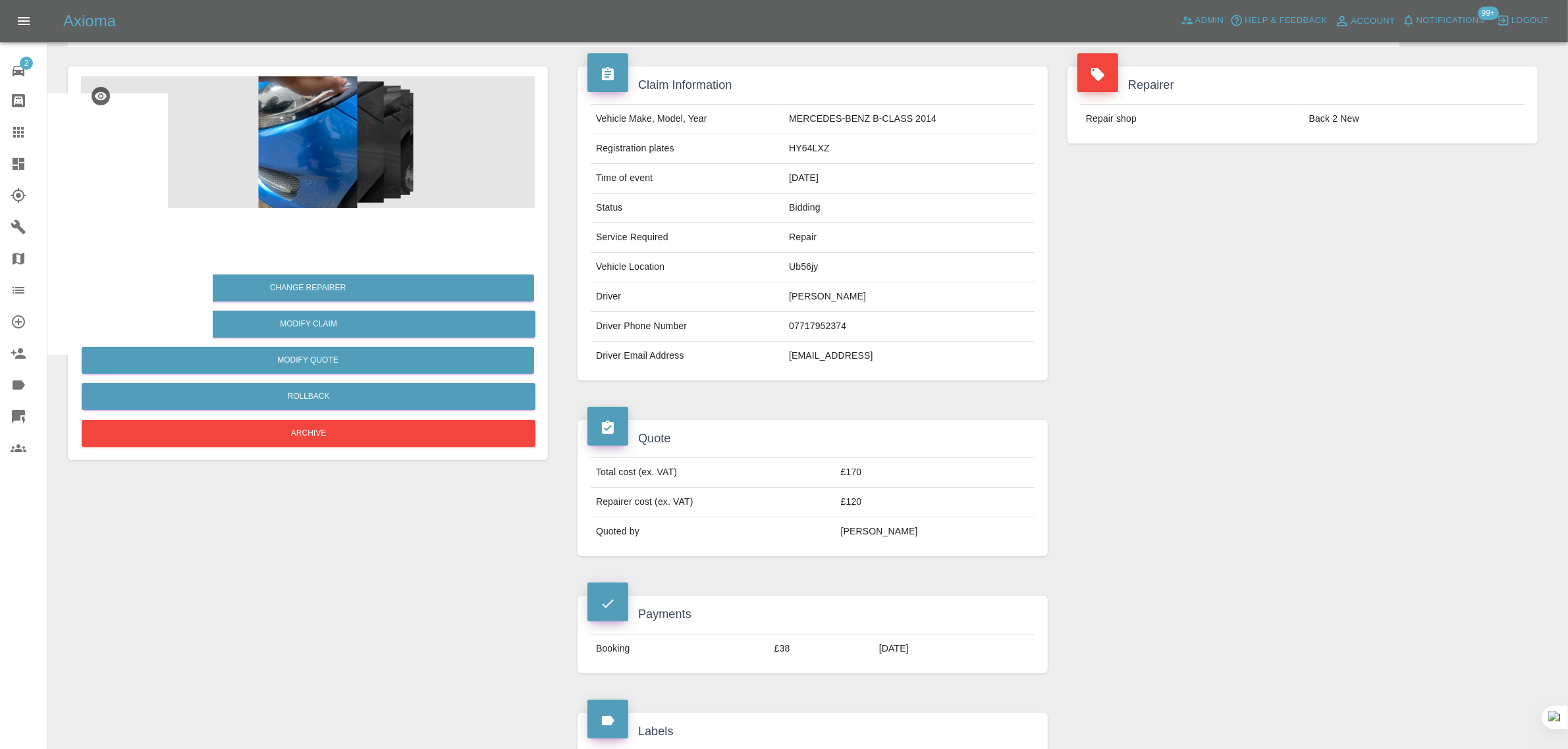
click at [15, 135] on icon at bounding box center [19, 132] width 16 height 16
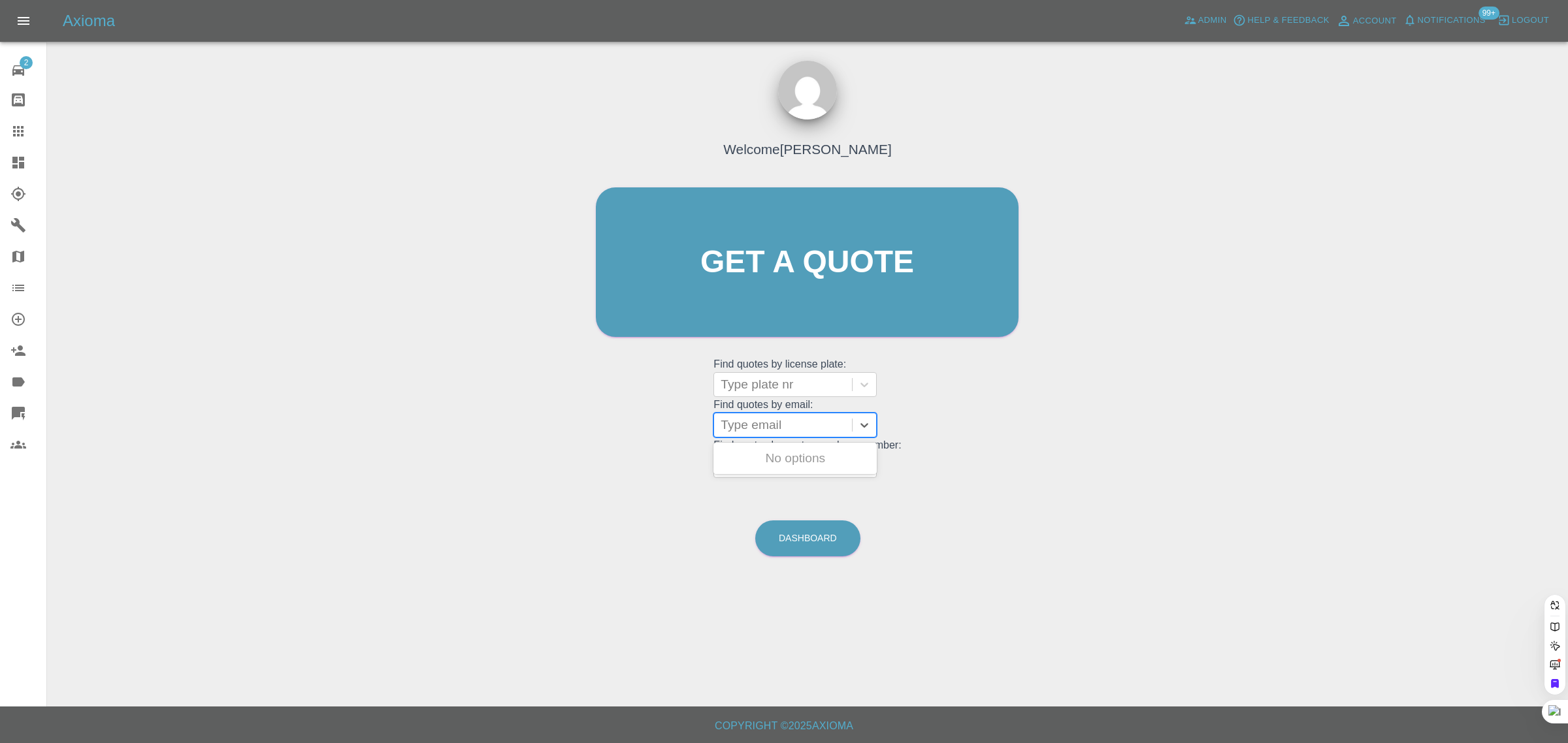
click at [791, 433] on div at bounding box center [783, 425] width 125 height 18
paste input "nickbchamberlain@hotmail.co.uk"
type input "nickbchamberlain@hotmail.co.u"
click at [782, 468] on div "HC21 DUH, Awaiting Repair" at bounding box center [795, 466] width 163 height 42
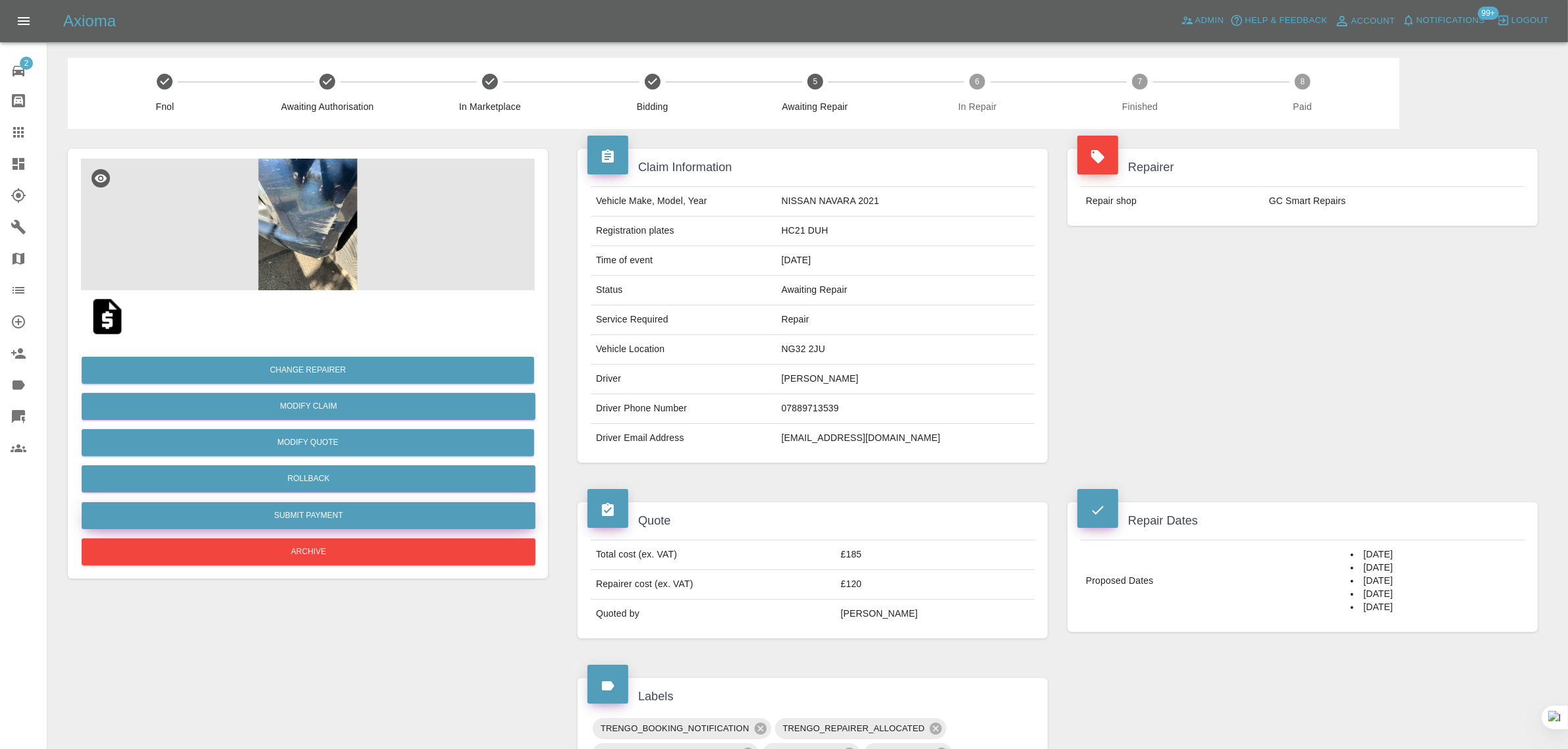
click at [322, 518] on button "Submit Payment" at bounding box center [308, 515] width 454 height 27
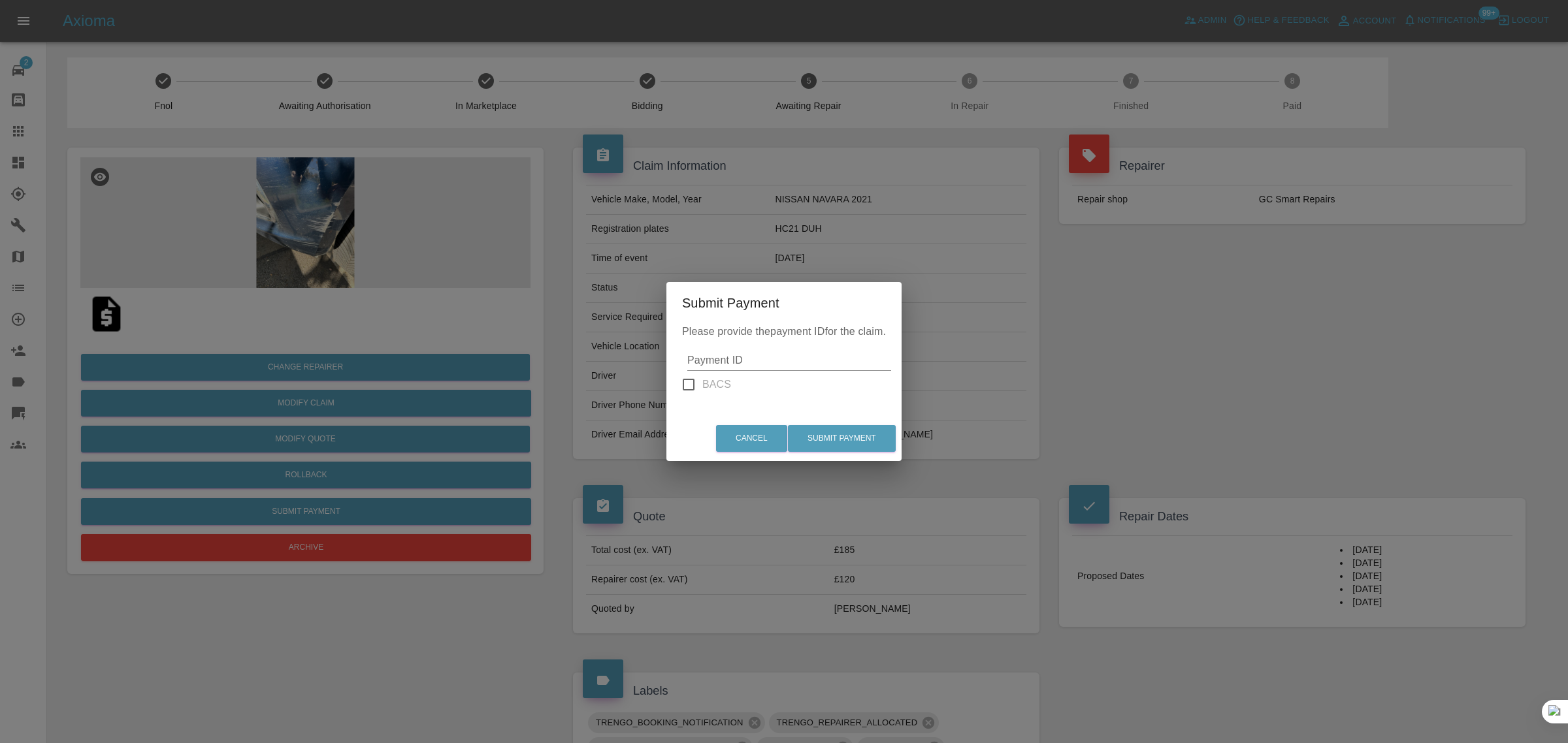
click at [758, 358] on input "Payment ID" at bounding box center [789, 361] width 204 height 21
paste input "pi_3SDOs7A4aDea5wMj0QnVTwiL"
type input "pi_3SDOs7A4aDea5wMj0QnVTwiL"
click at [820, 433] on button "Submit Payment" at bounding box center [842, 438] width 108 height 26
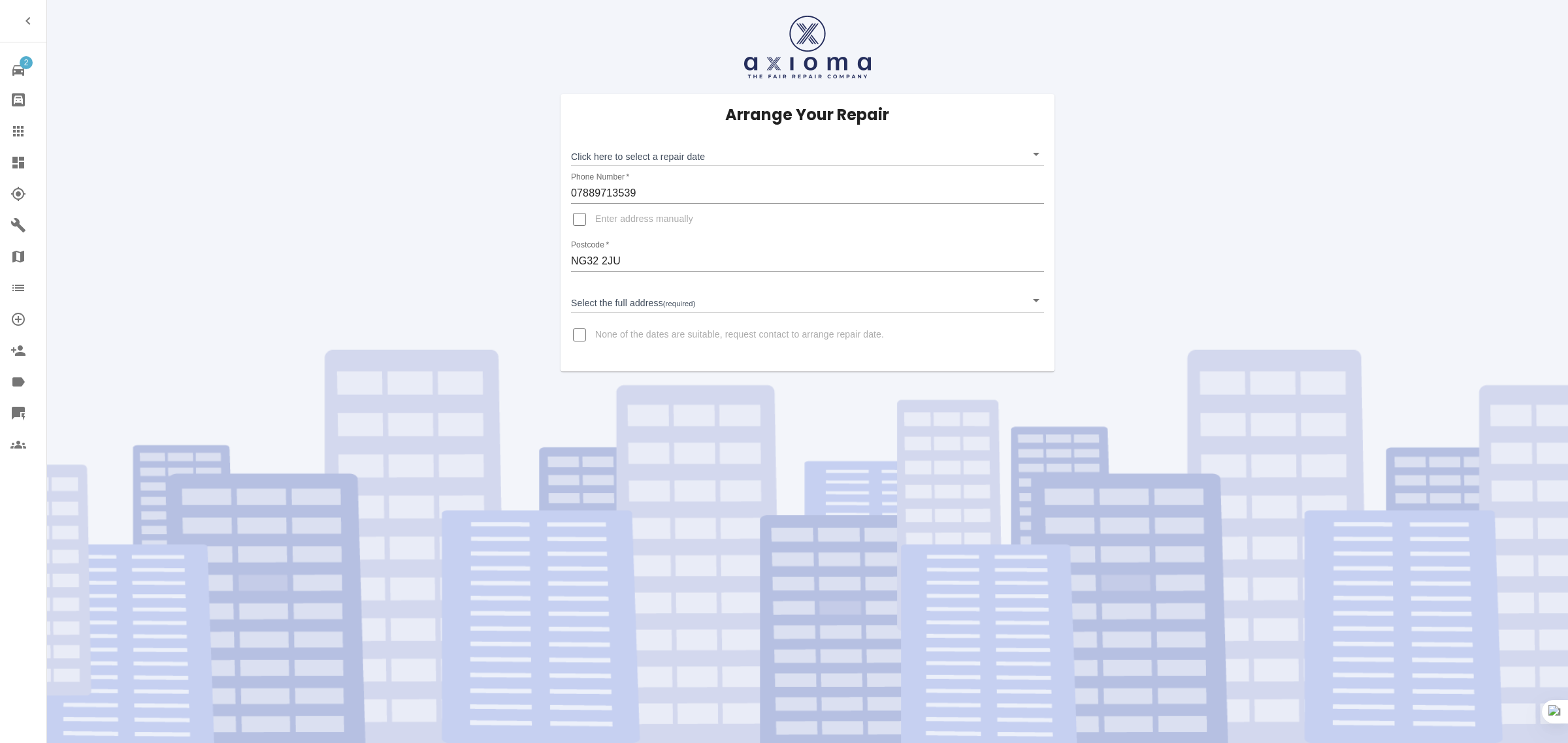
click at [745, 155] on body "2 Repair home Bodyshop home Claims Dashboard Explorer Garages Map Organization …" at bounding box center [784, 371] width 1568 height 743
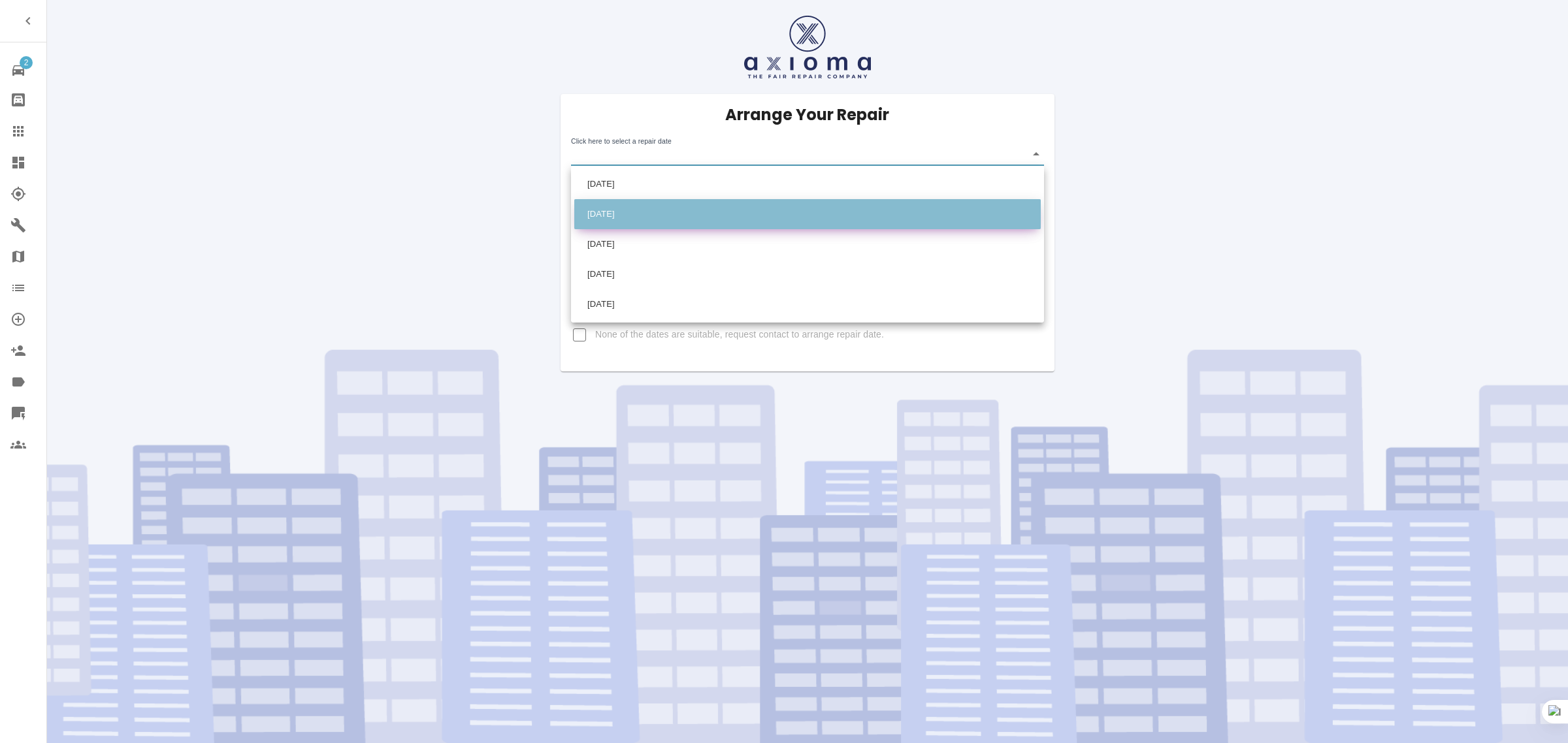
click at [678, 210] on li "Fri Oct 17 2025" at bounding box center [807, 214] width 466 height 30
type input "2025-10-17T00:00:00.000Z"
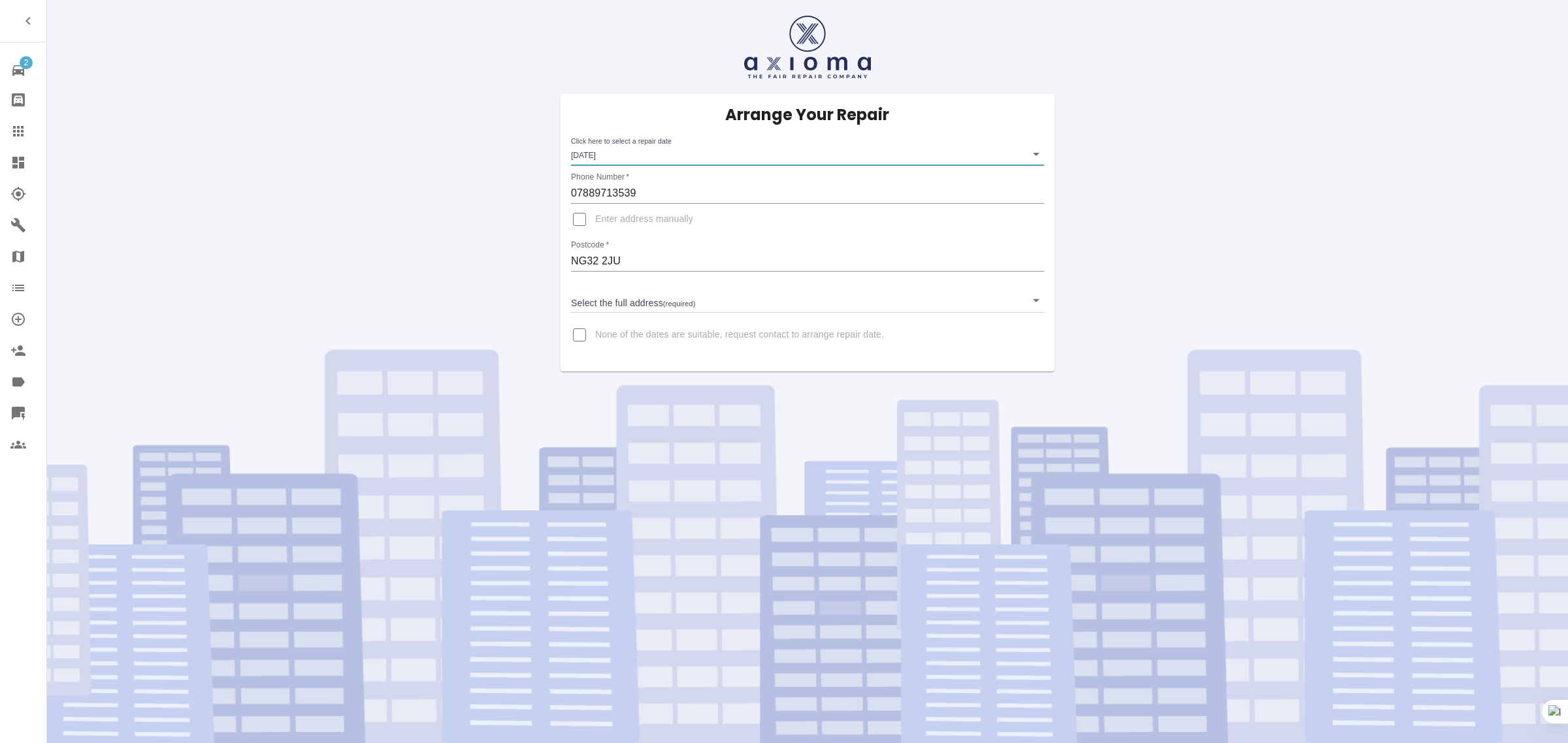
click at [696, 308] on body "2 Repair home Bodyshop home Claims Dashboard Explorer Garages Map Organization …" at bounding box center [784, 371] width 1568 height 743
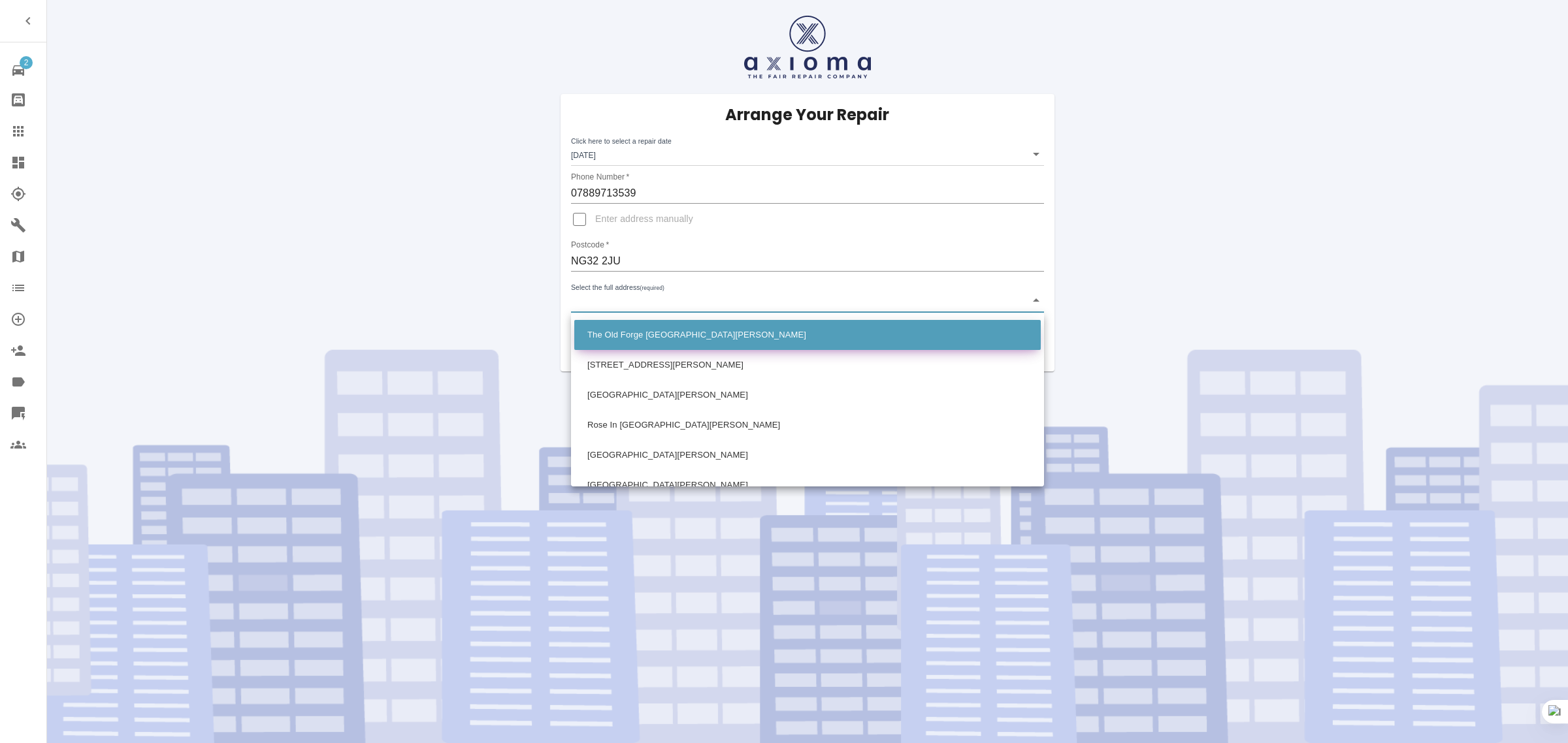
scroll to position [408, 0]
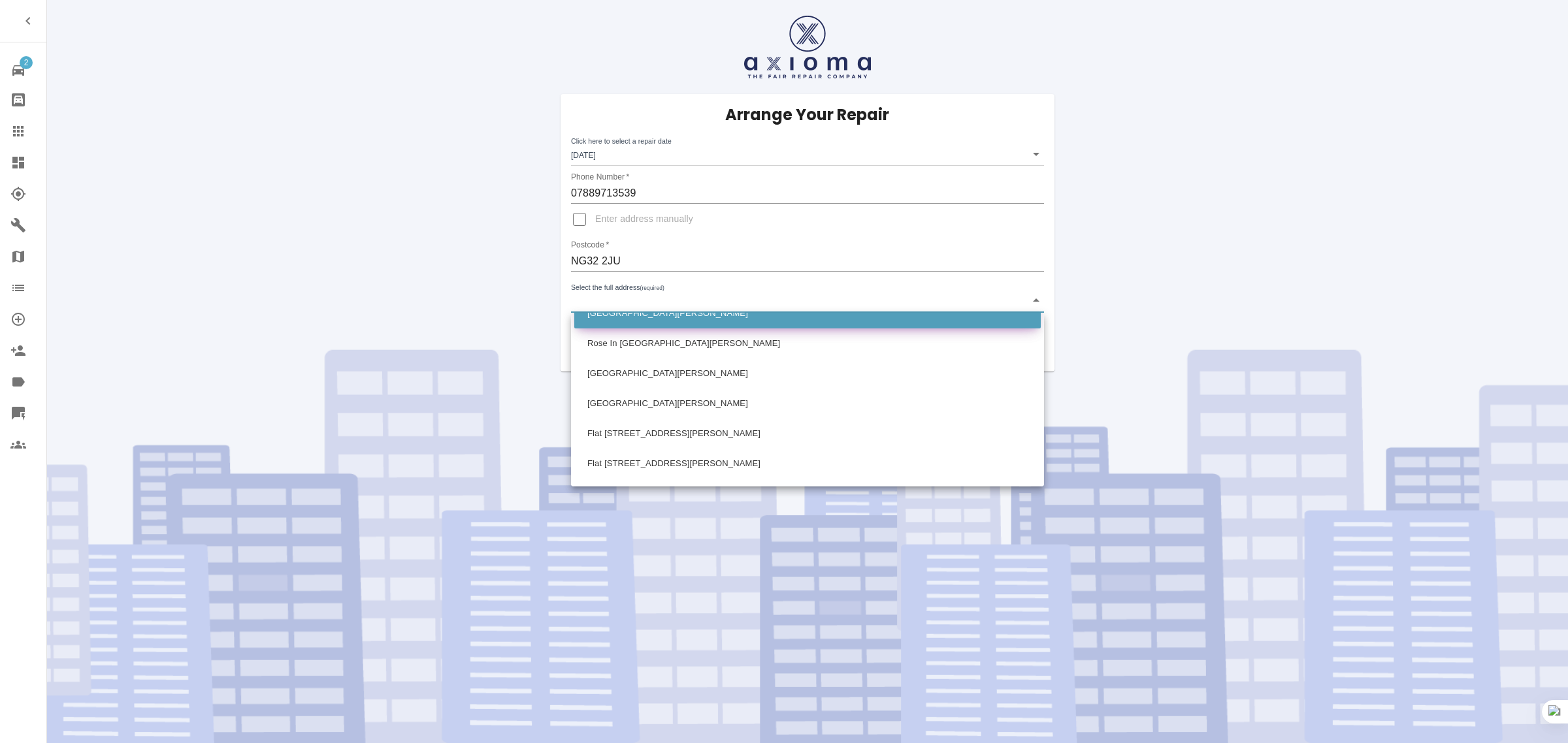
drag, startPoint x: 477, startPoint y: 304, endPoint x: 579, endPoint y: 322, distance: 103.6
click at [478, 304] on div at bounding box center [784, 371] width 1568 height 743
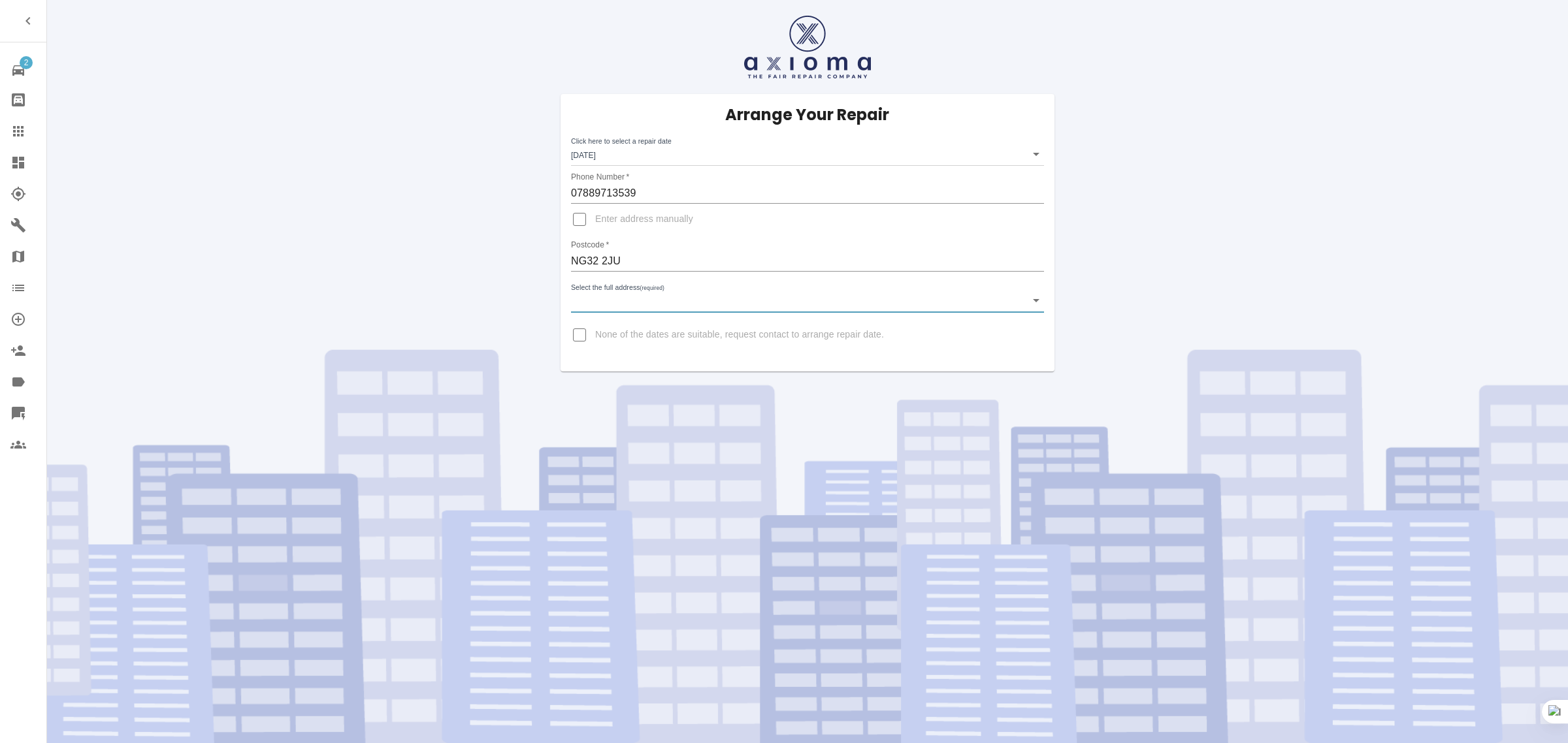
click at [579, 222] on input "Enter address manually" at bounding box center [579, 219] width 31 height 31
checkbox input "true"
click at [613, 290] on input "Address   *" at bounding box center [807, 293] width 473 height 21
paste input "Cleveland House Main Street Foston Grantham Lincolnshire"
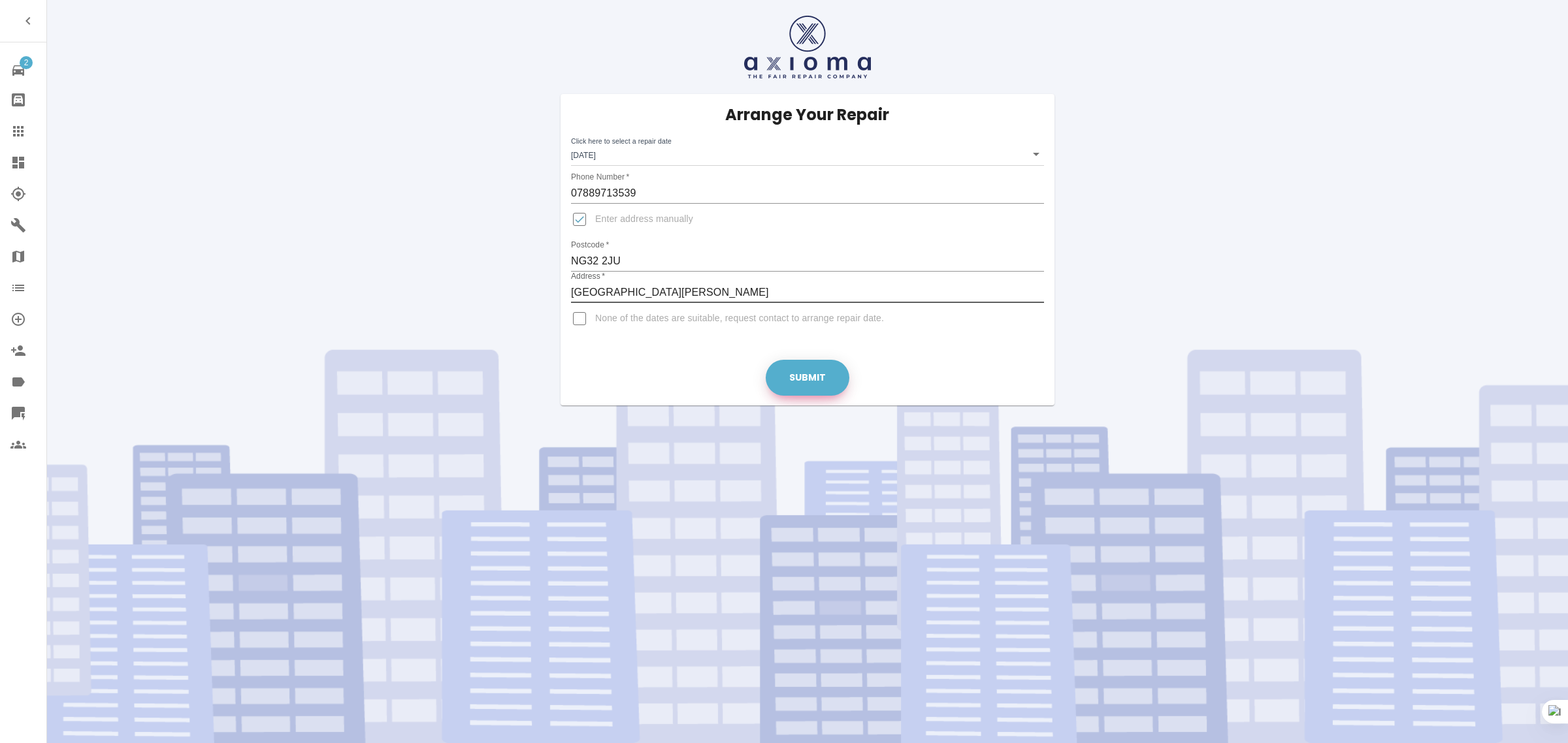
type input "Cleveland House Main Street Foston Grantham Lincolnshire"
click at [802, 367] on button "Submit" at bounding box center [807, 377] width 84 height 36
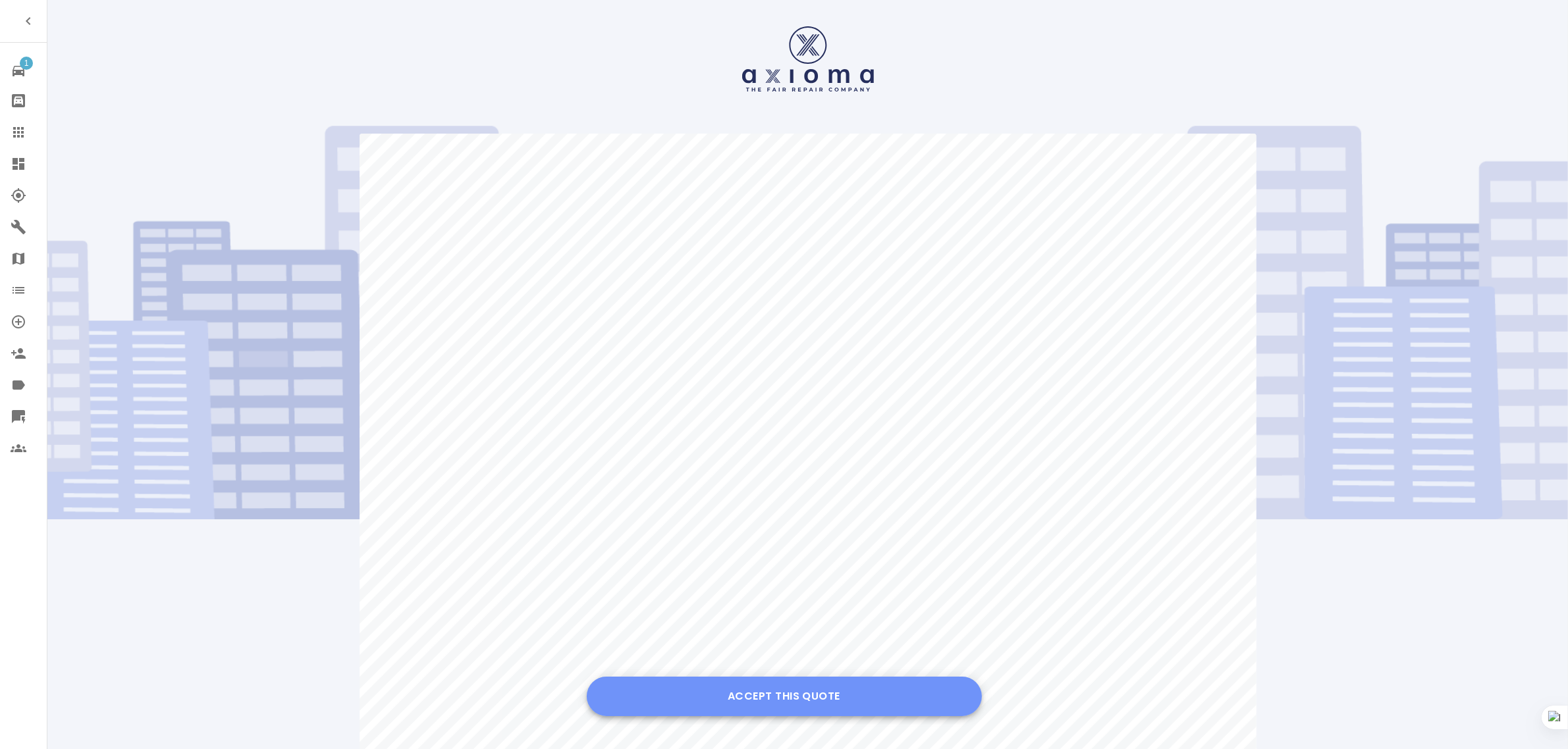
click at [785, 690] on button "Accept this Quote" at bounding box center [784, 697] width 395 height 40
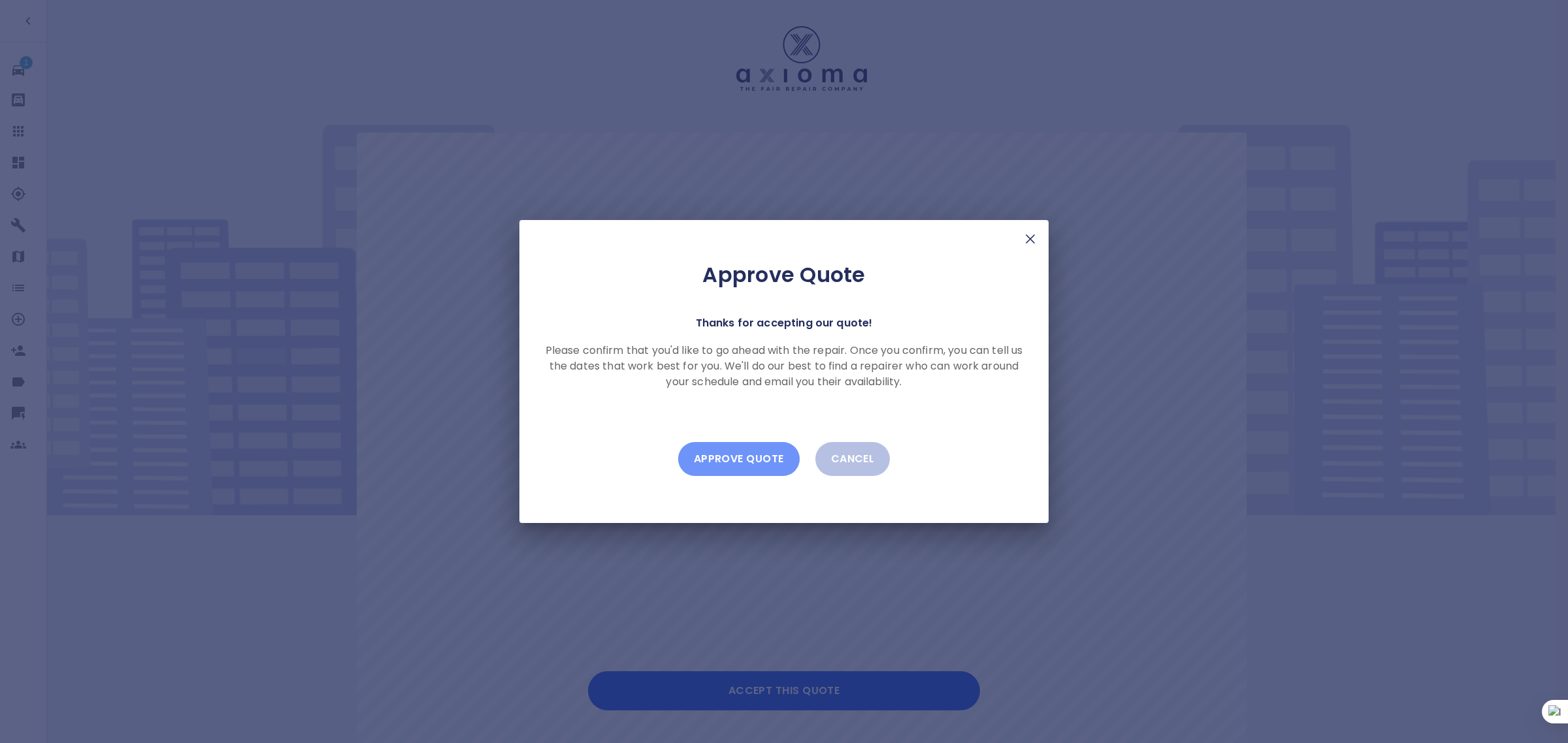
click at [753, 461] on button "Approve Quote" at bounding box center [739, 459] width 122 height 34
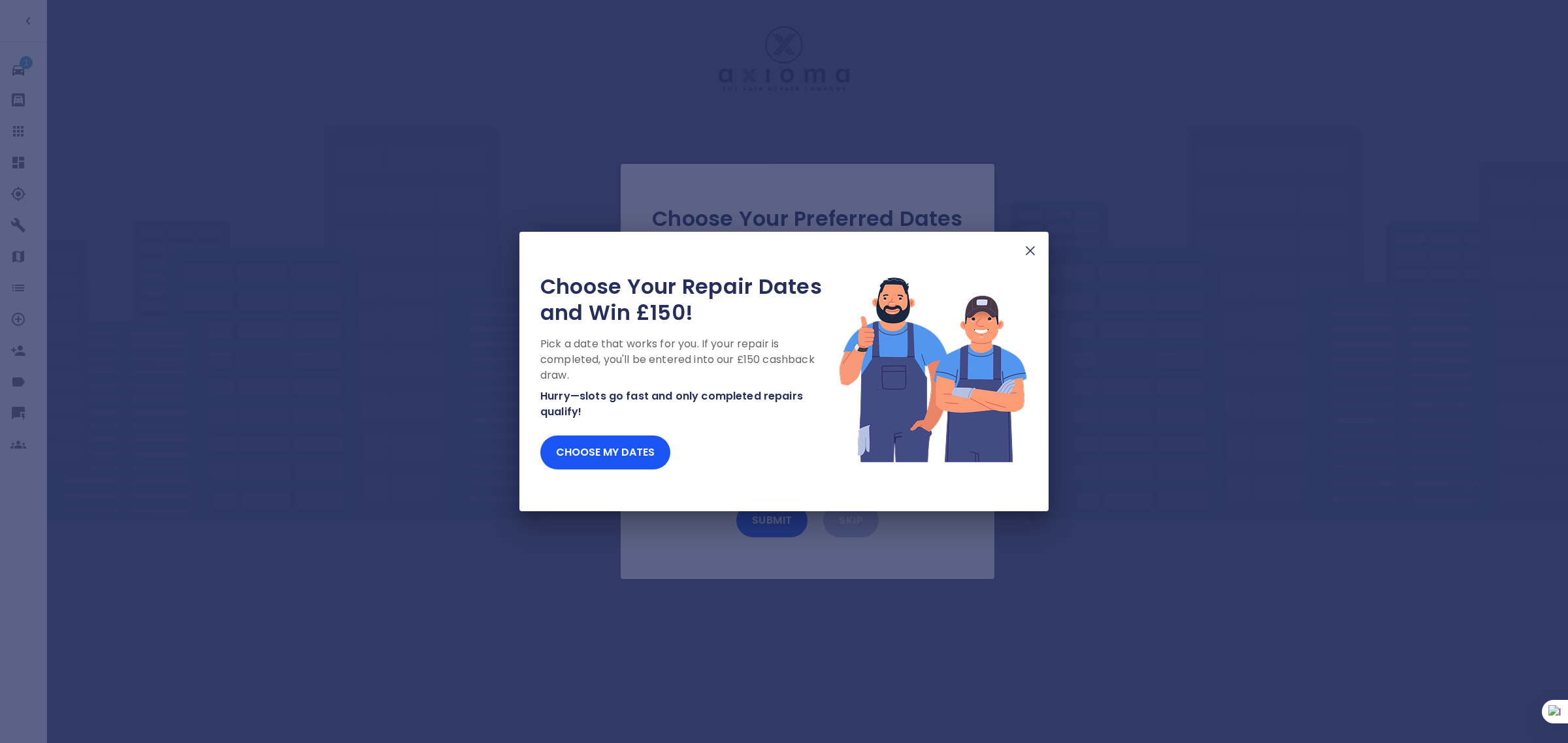
click at [1026, 253] on img at bounding box center [1030, 251] width 16 height 16
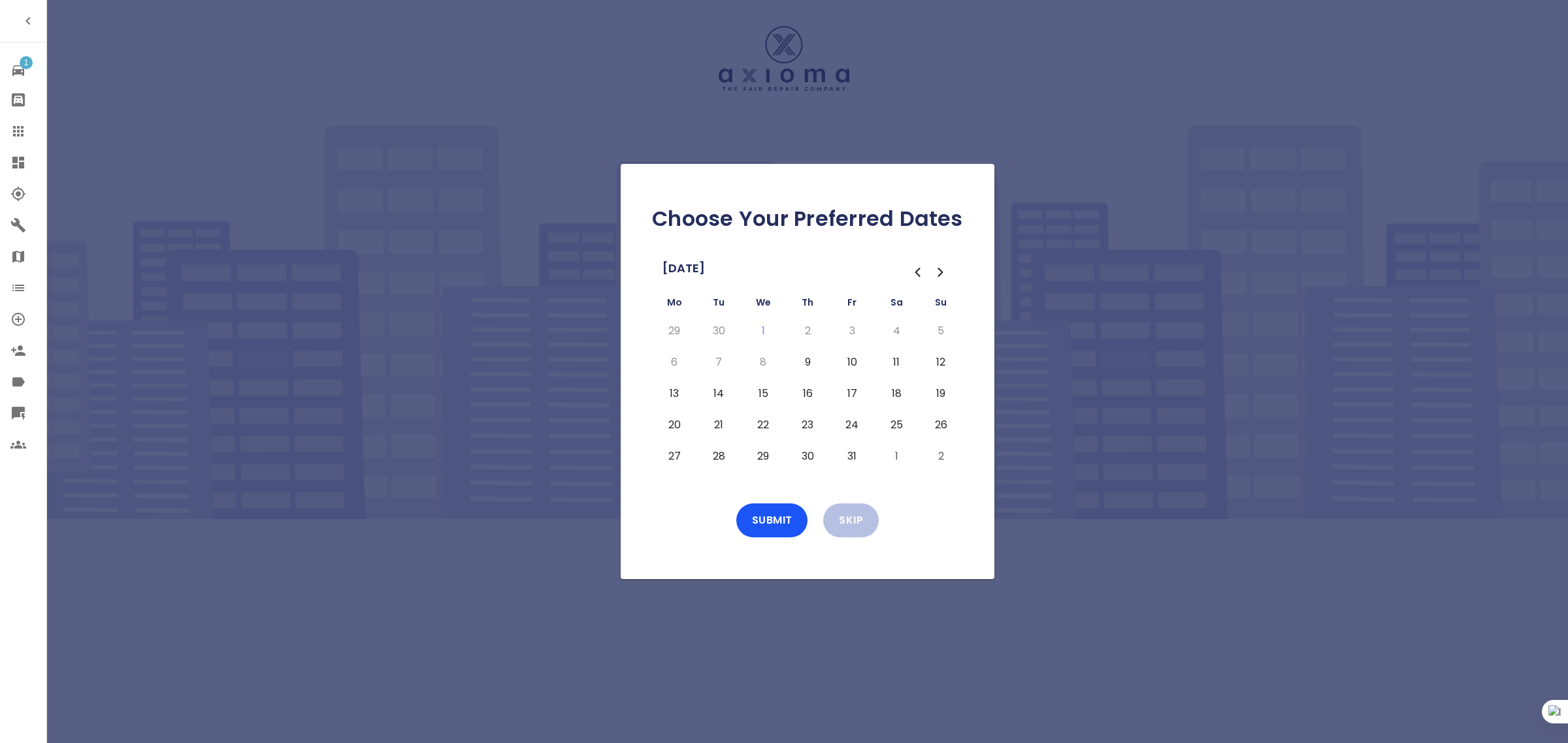
click at [11, 130] on icon at bounding box center [18, 131] width 16 height 16
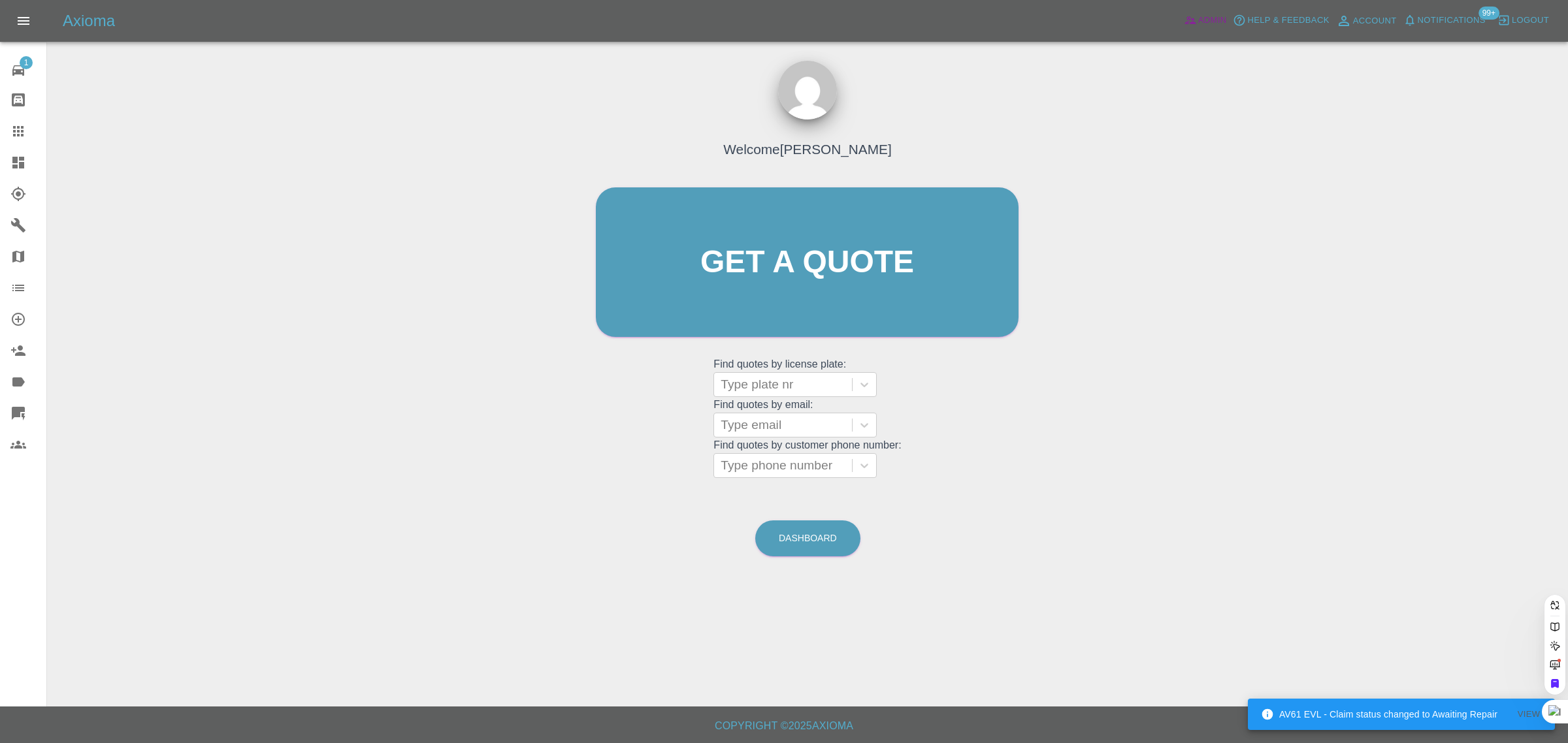
click at [1210, 15] on span "Admin" at bounding box center [1213, 20] width 29 height 15
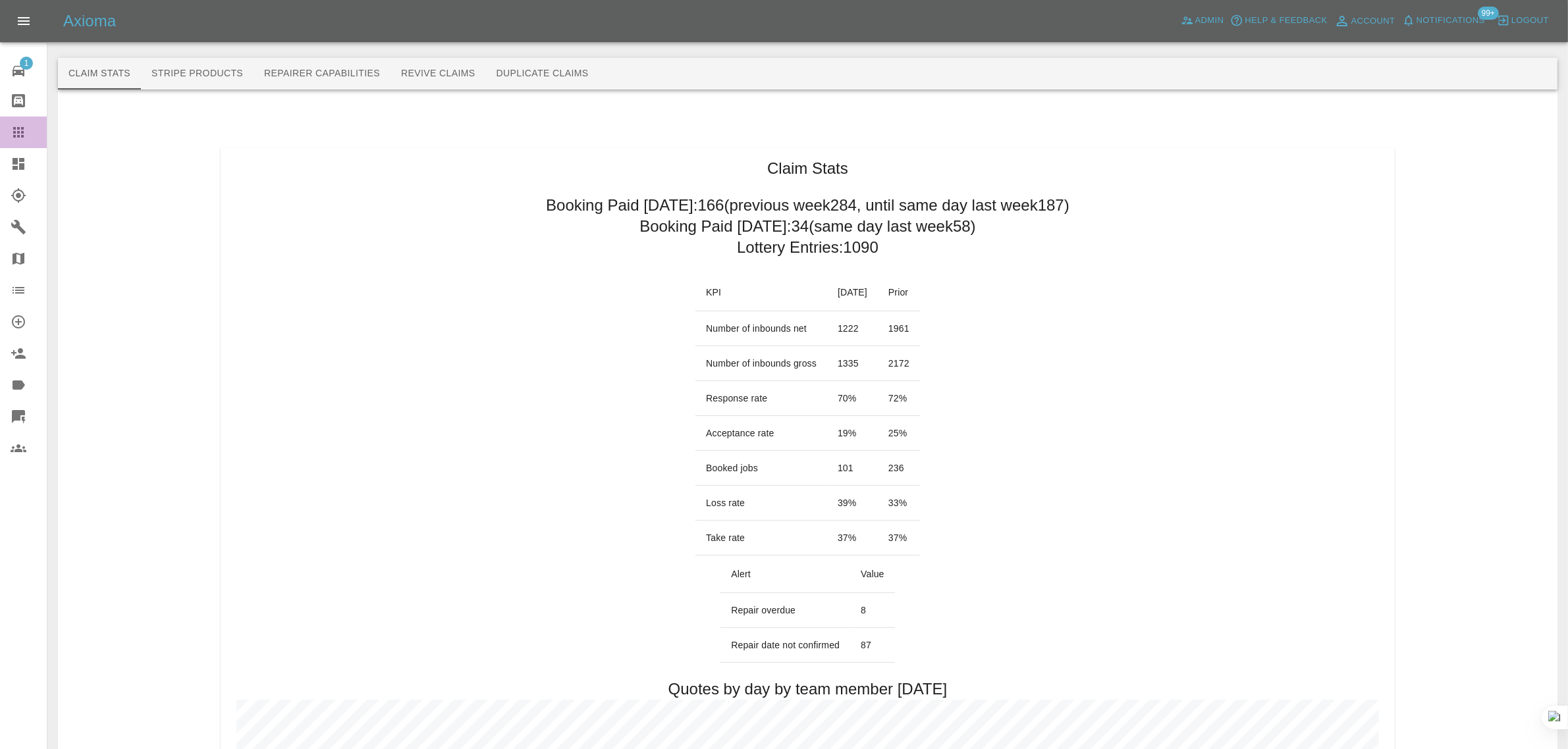
click at [7, 136] on link "Claims" at bounding box center [23, 132] width 47 height 31
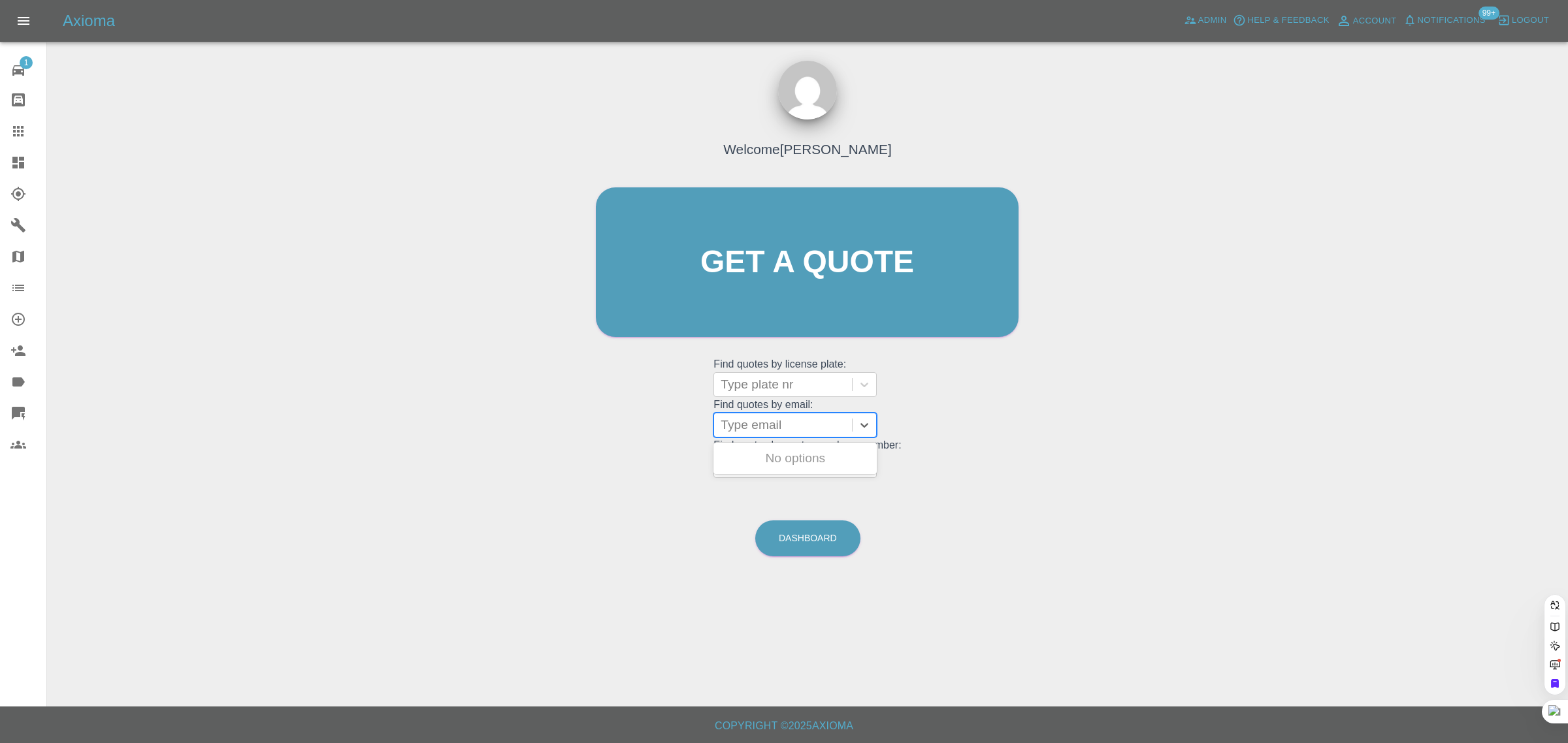
click at [770, 437] on div "Type email" at bounding box center [795, 425] width 163 height 25
paste input "[EMAIL_ADDRESS][DOMAIN_NAME]"
type input "[EMAIL_ADDRESS][DOMAIN_NAME]"
click at [785, 447] on div "XJ02MOS, Bidding" at bounding box center [795, 458] width 163 height 26
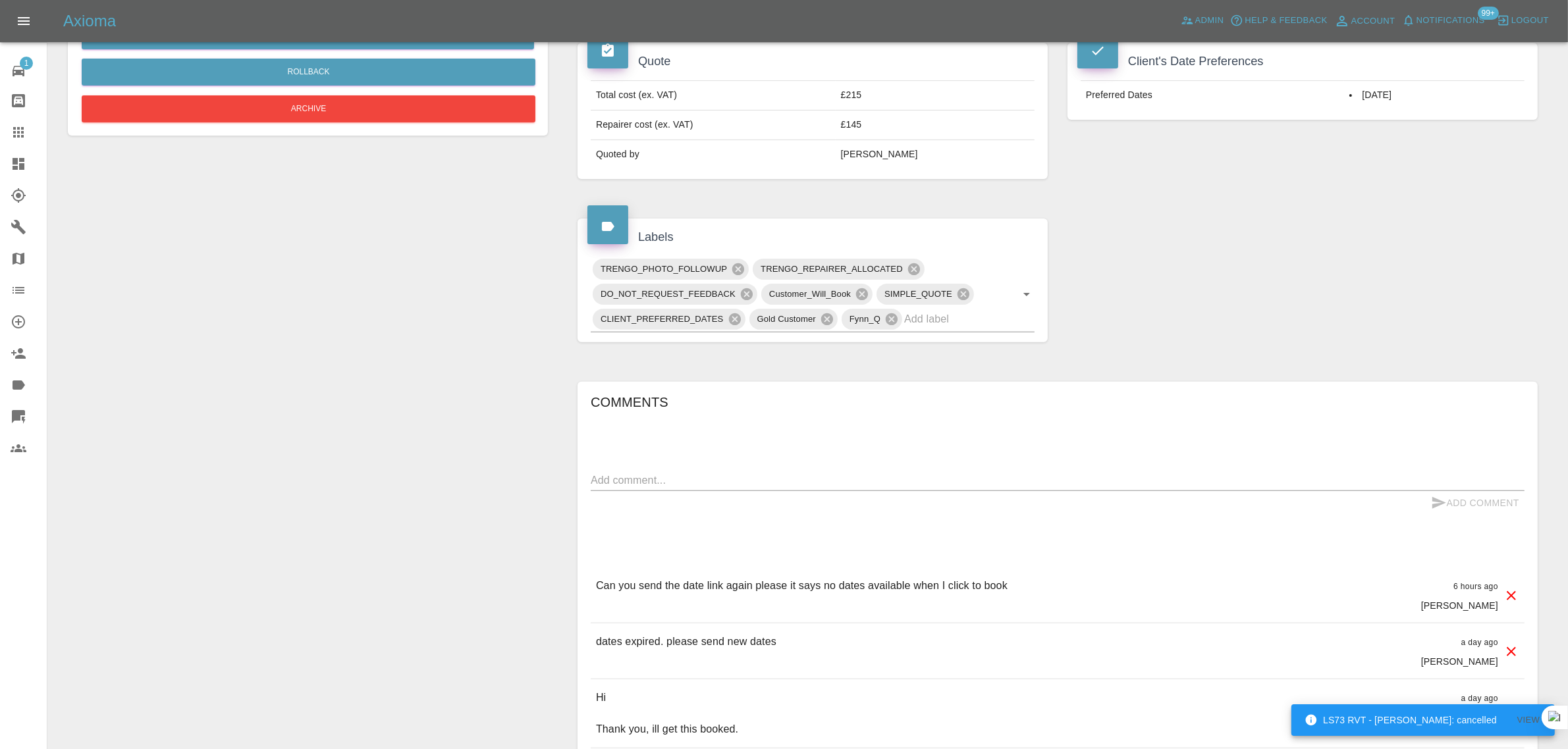
scroll to position [82, 0]
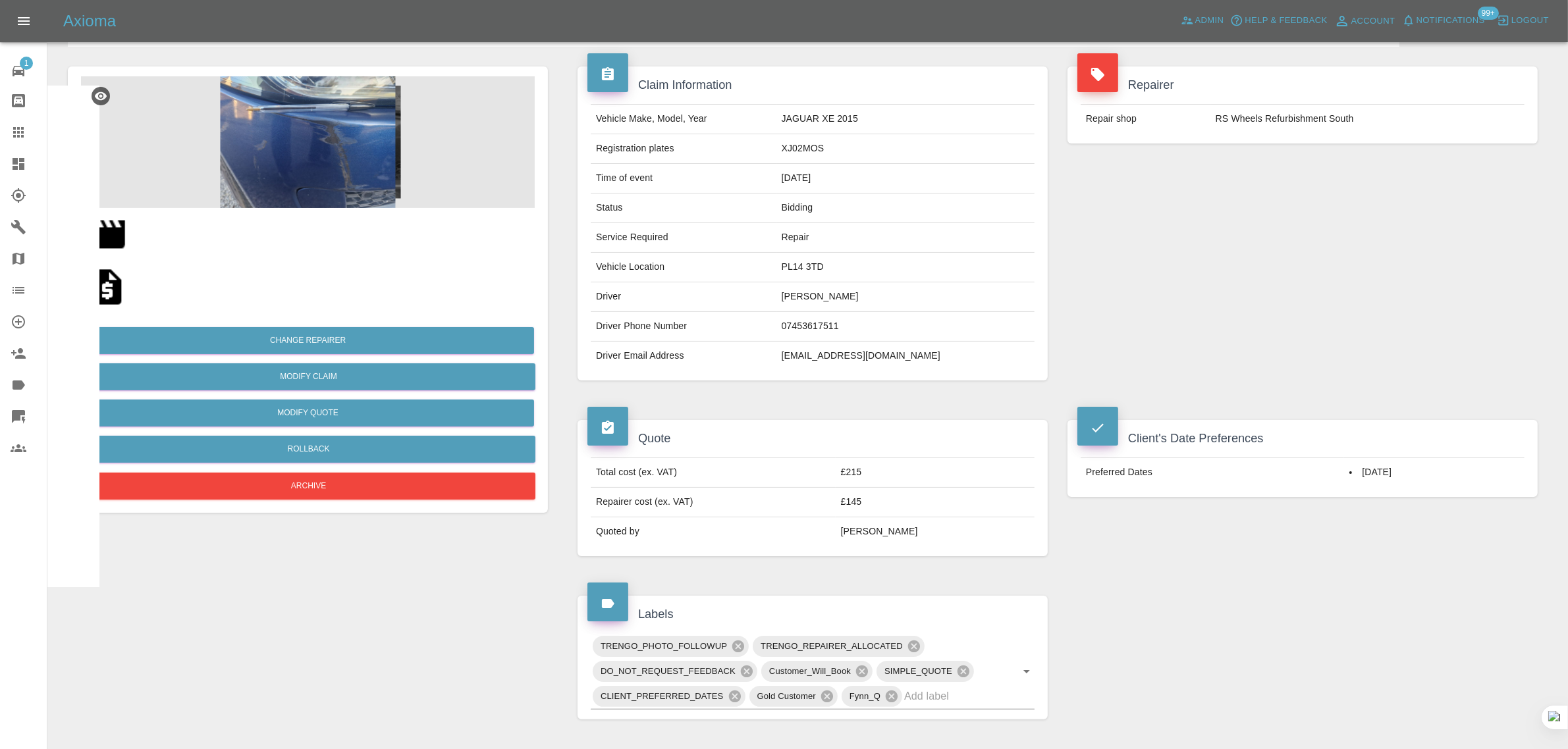
click at [27, 131] on div at bounding box center [29, 132] width 37 height 16
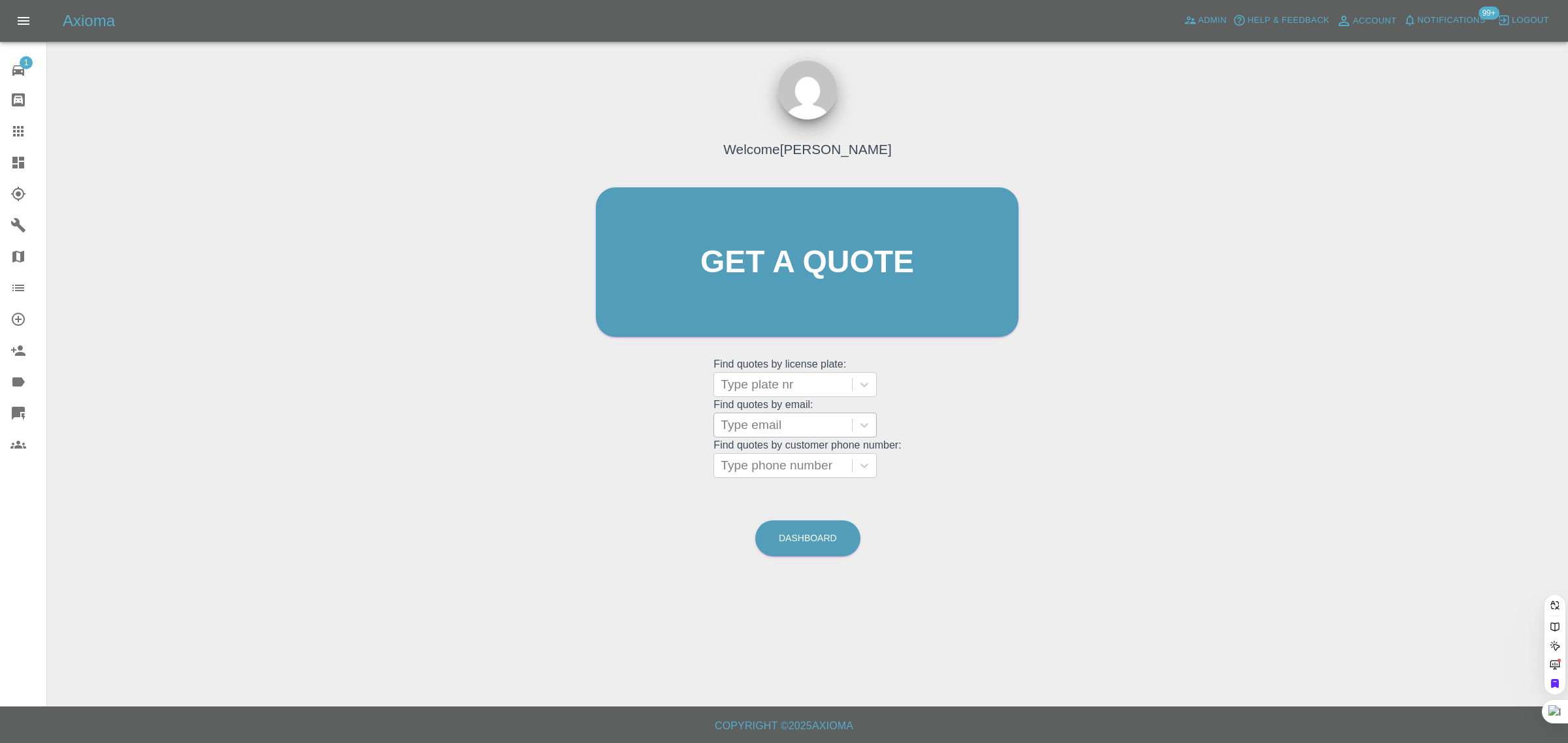
click at [757, 429] on div at bounding box center [783, 425] width 125 height 18
paste input "[EMAIL_ADDRESS][DOMAIN_NAME]"
type input "kirstinbarnes@hotmail.co.u"
click at [772, 457] on div "SL71 [DEMOGRAPHIC_DATA], Finished" at bounding box center [795, 474] width 163 height 58
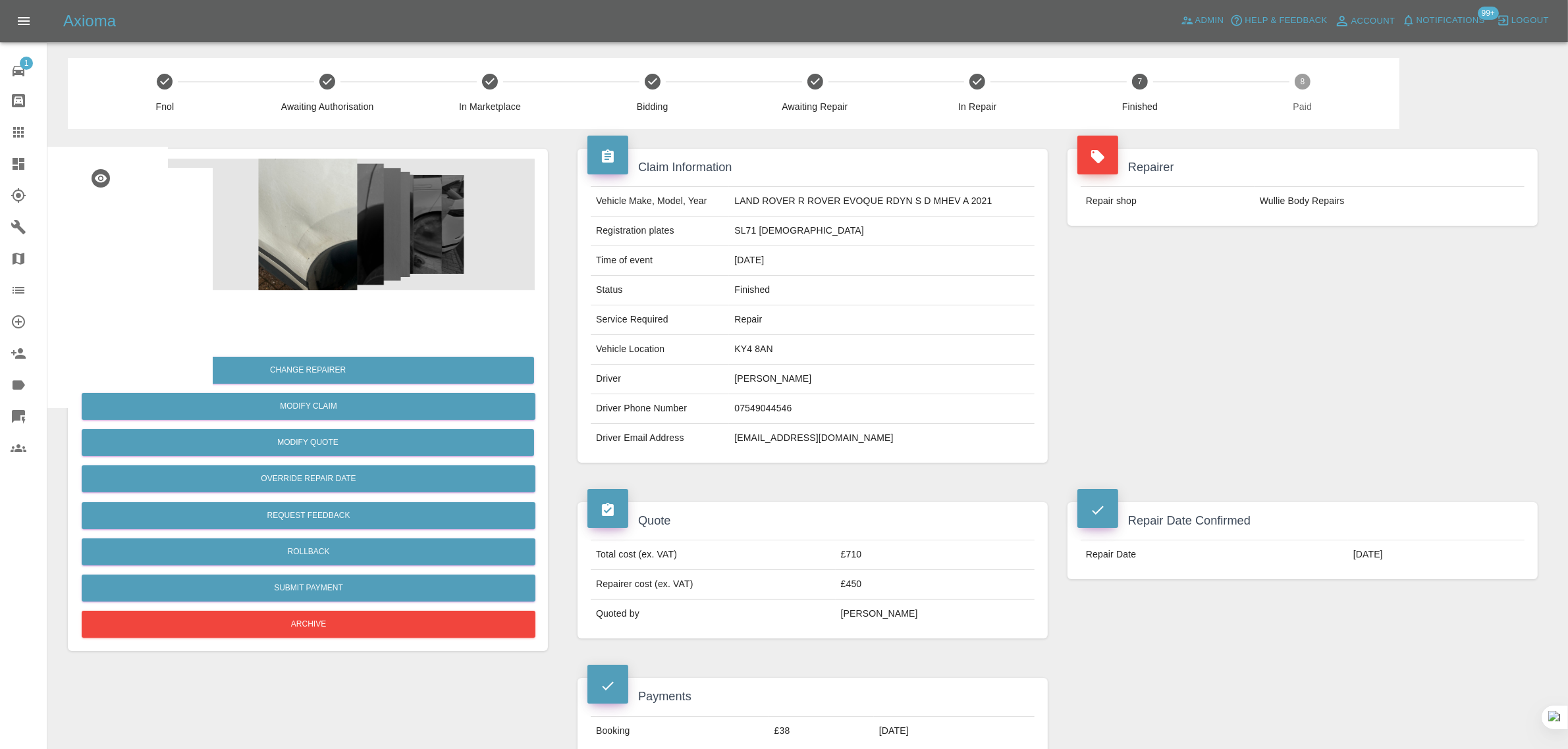
click at [18, 133] on icon at bounding box center [18, 132] width 10 height 10
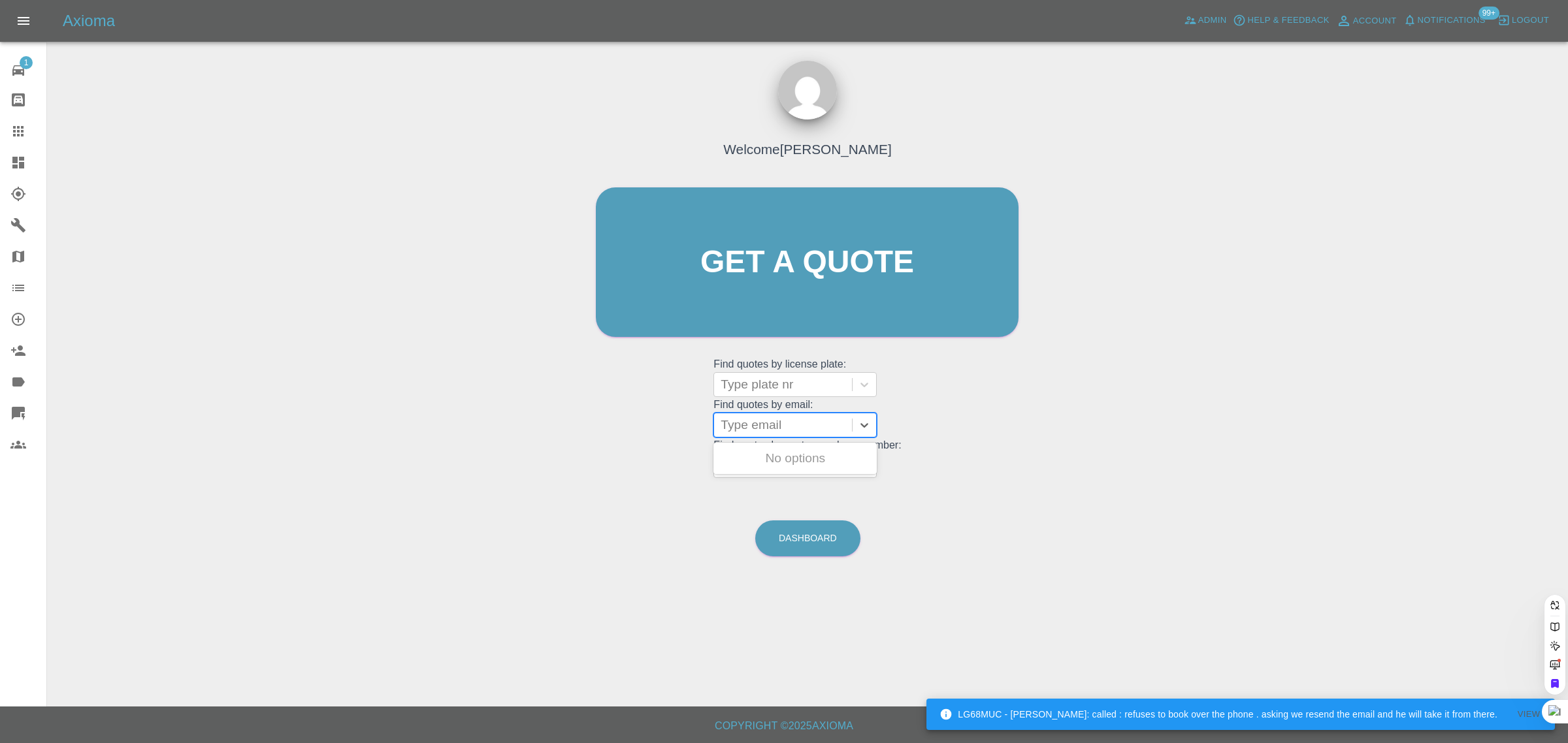
click at [736, 426] on div at bounding box center [783, 425] width 125 height 18
paste input "[PERSON_NAME][EMAIL_ADDRESS][DOMAIN_NAME]"
type input "[PERSON_NAME][EMAIL_ADDRESS][DOMAIN_NAME]"
click at [743, 457] on div "DA68HMU, Archived" at bounding box center [795, 458] width 163 height 26
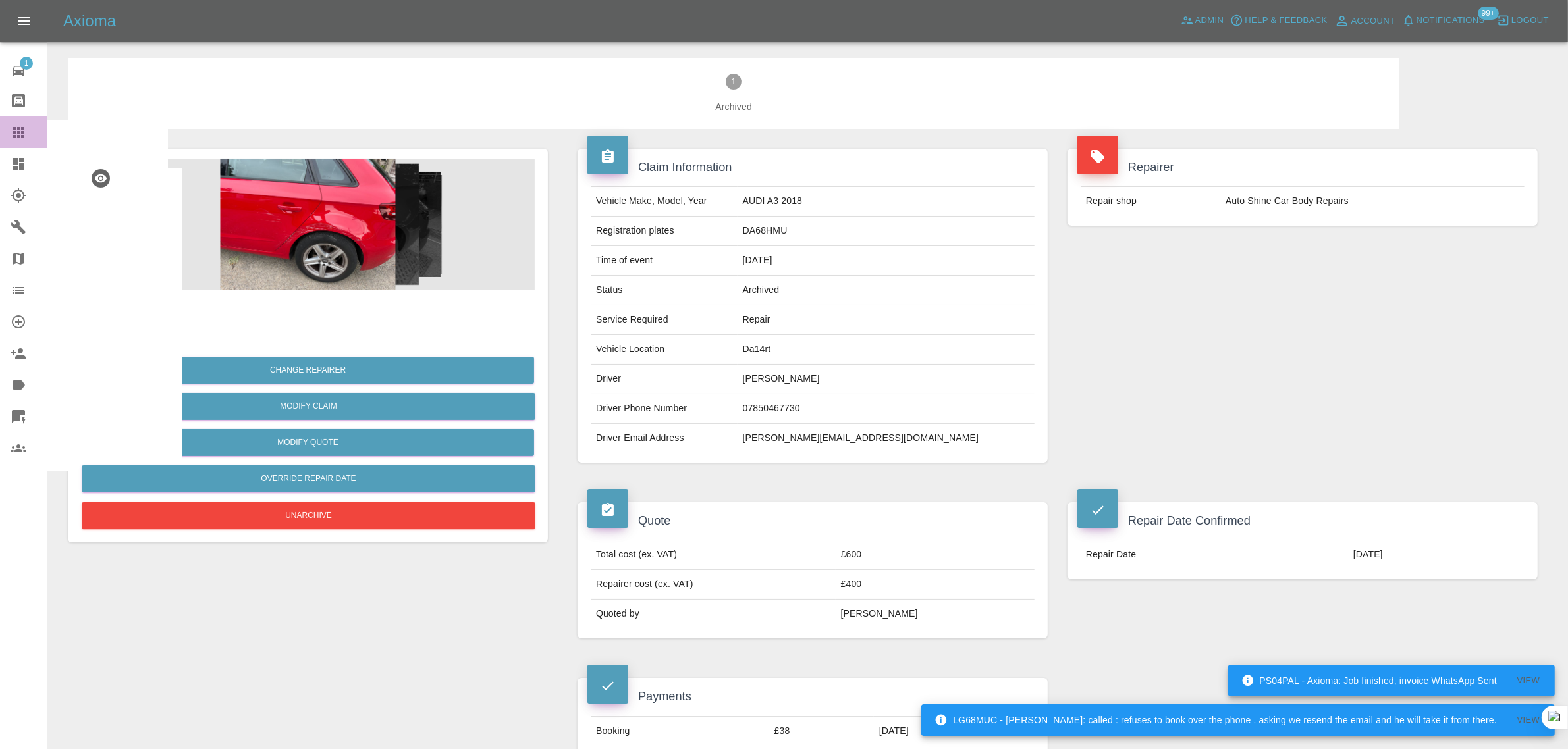
click at [27, 135] on div at bounding box center [29, 132] width 37 height 16
